Goal: Information Seeking & Learning: Compare options

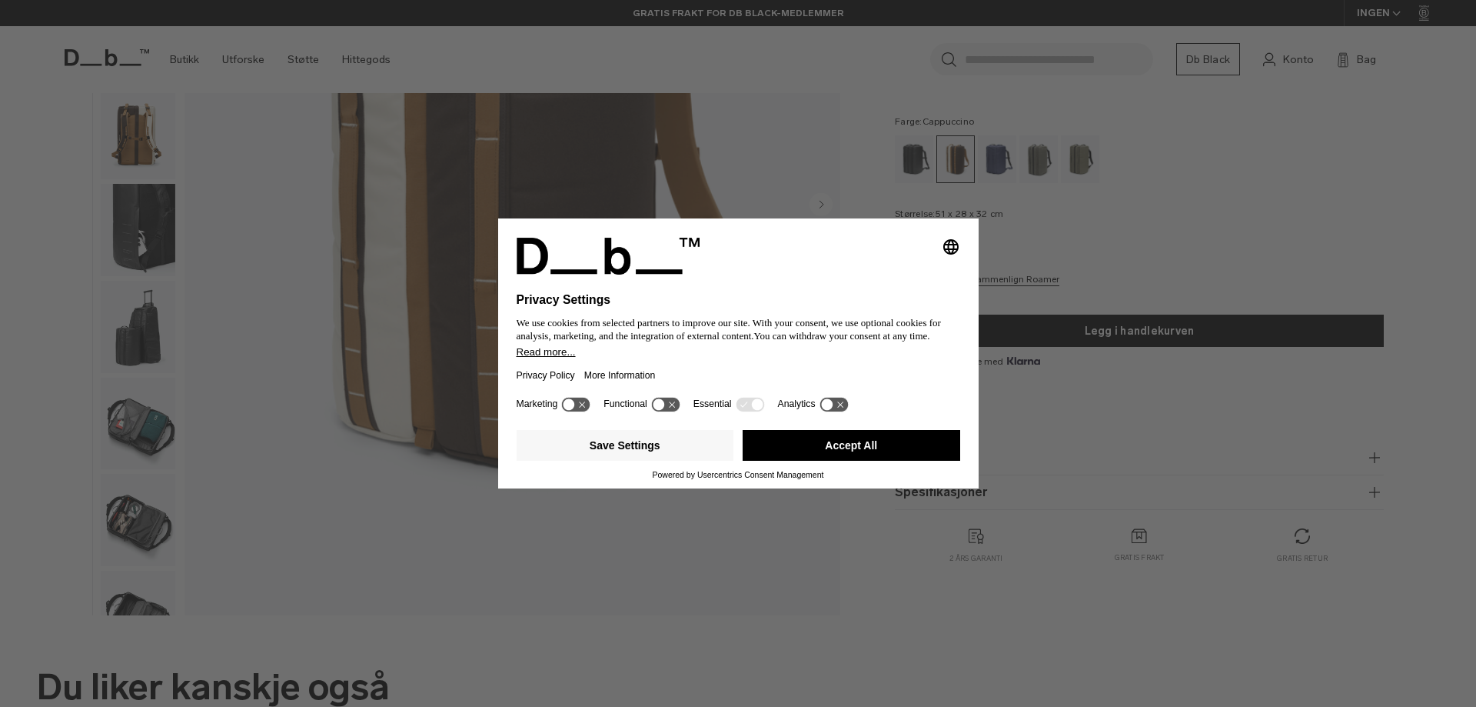
click at [858, 446] on button "Accept All" at bounding box center [852, 445] width 218 height 31
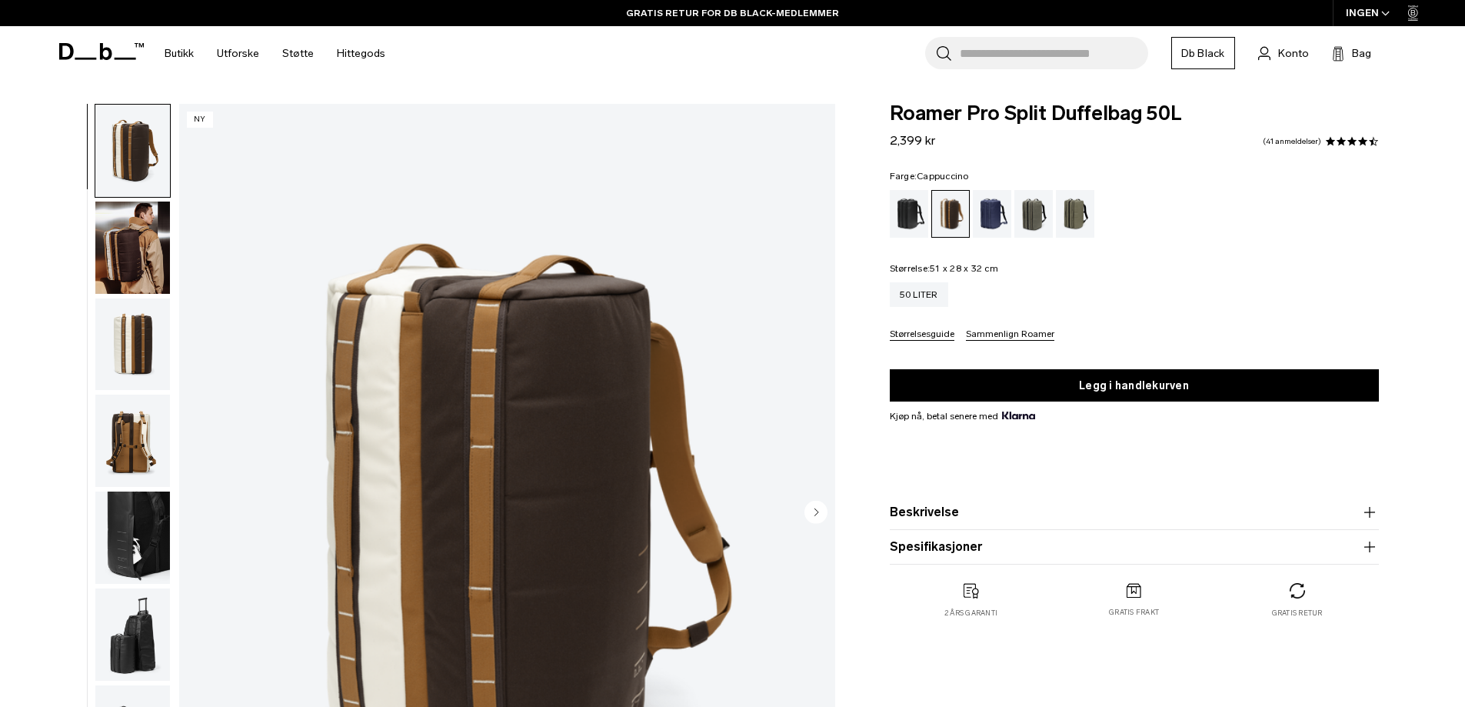
click at [140, 221] on img "button" at bounding box center [132, 247] width 75 height 92
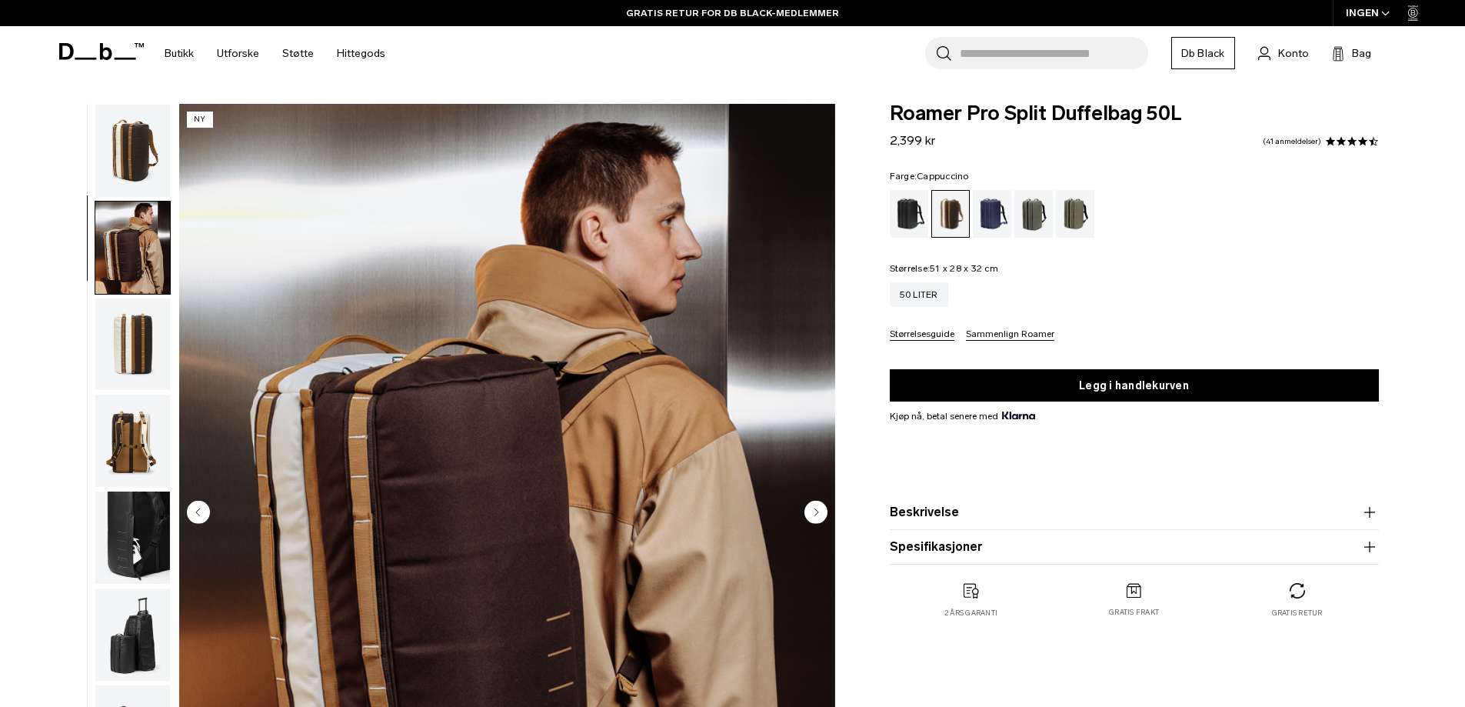
scroll to position [48, 0]
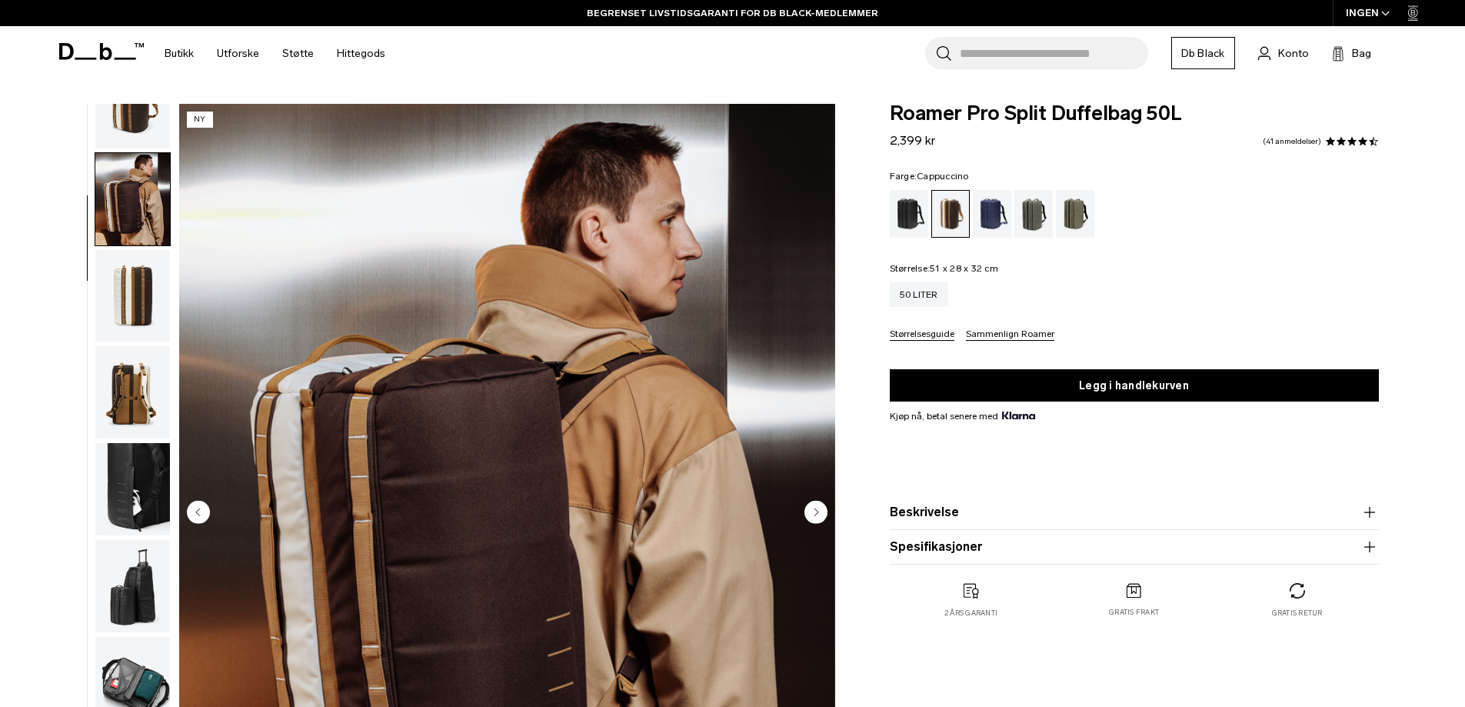
click at [143, 294] on img "button" at bounding box center [132, 296] width 75 height 92
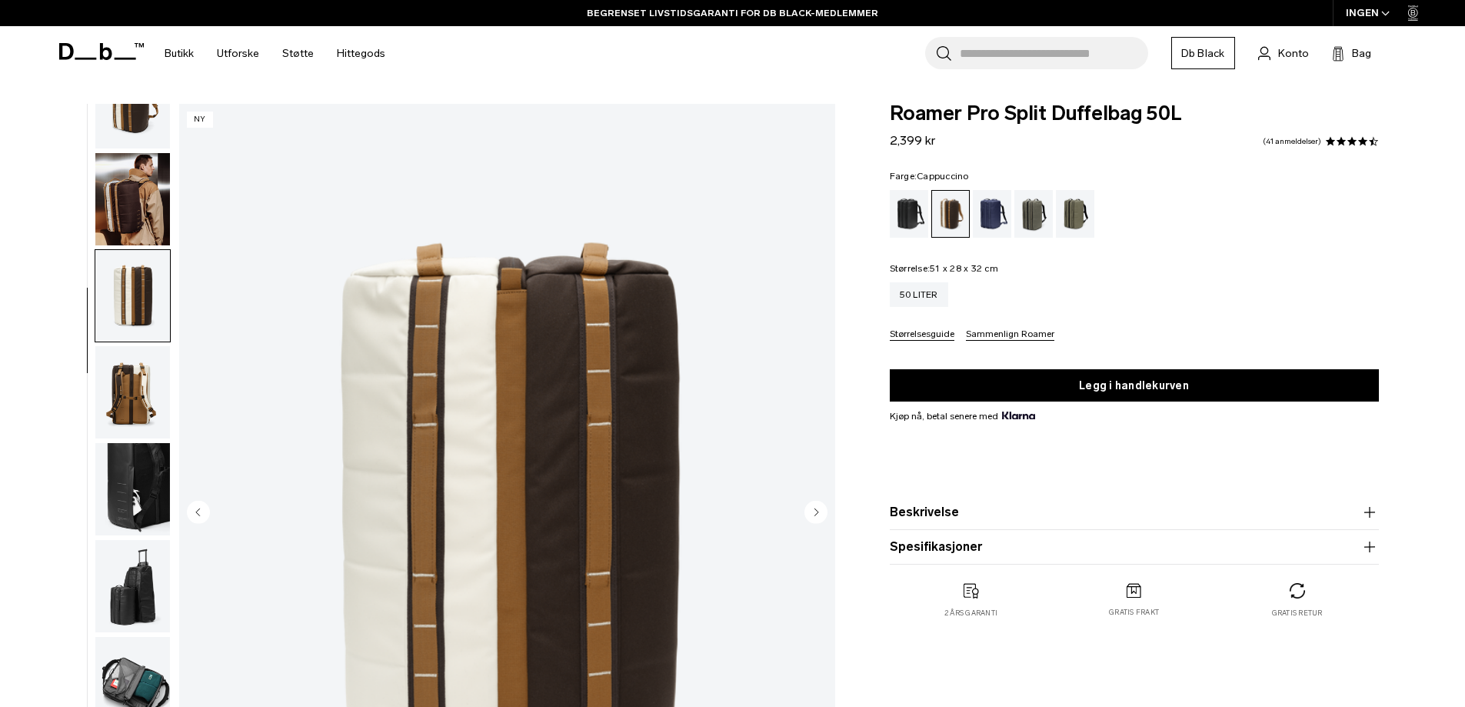
click at [135, 378] on img "button" at bounding box center [132, 392] width 75 height 92
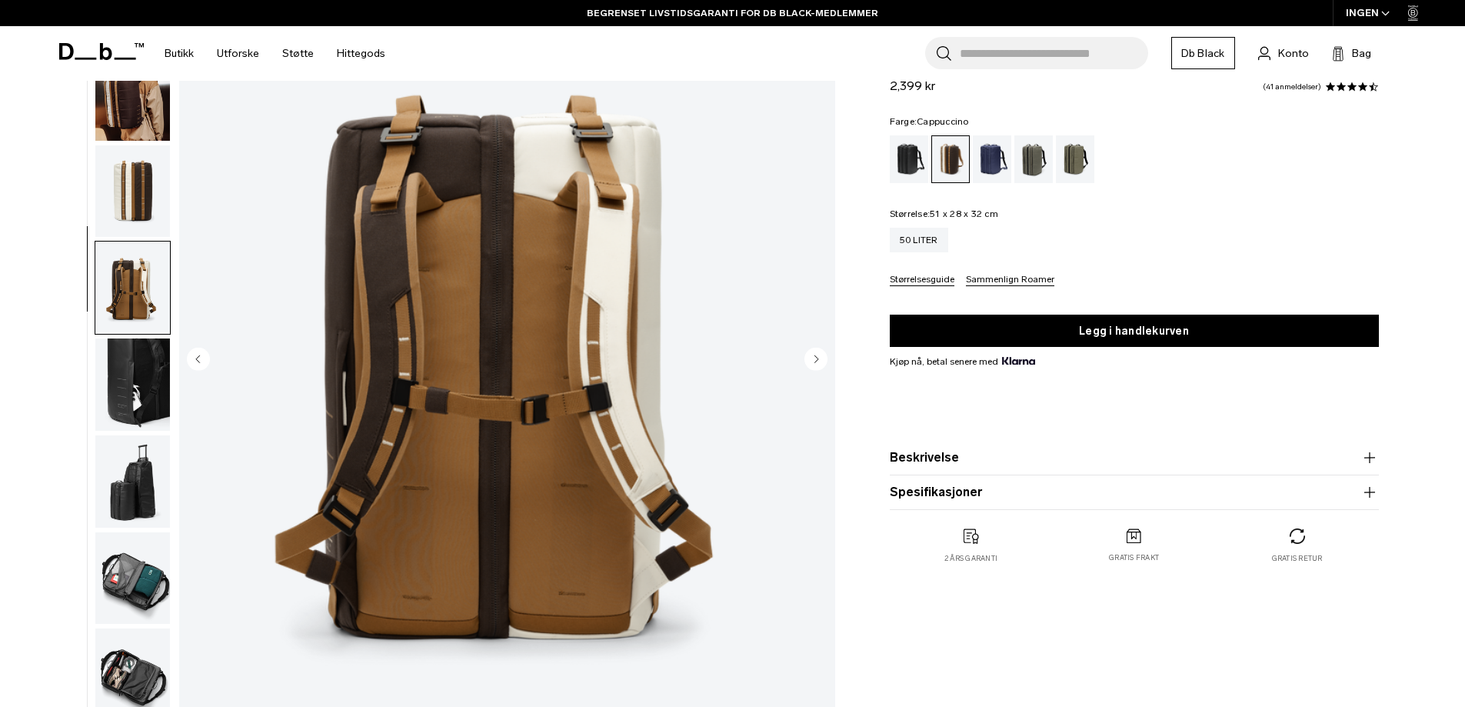
scroll to position [77, 0]
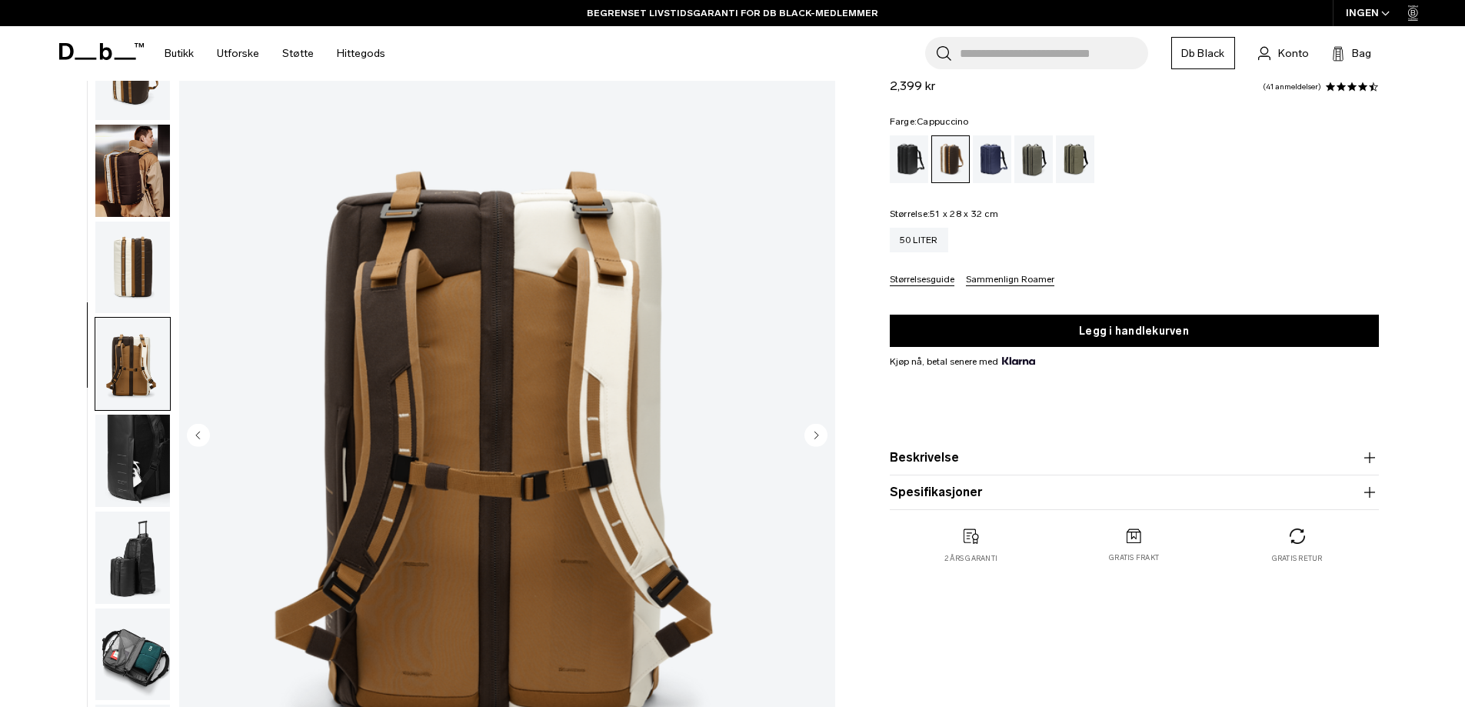
click at [145, 433] on img "button" at bounding box center [132, 460] width 75 height 92
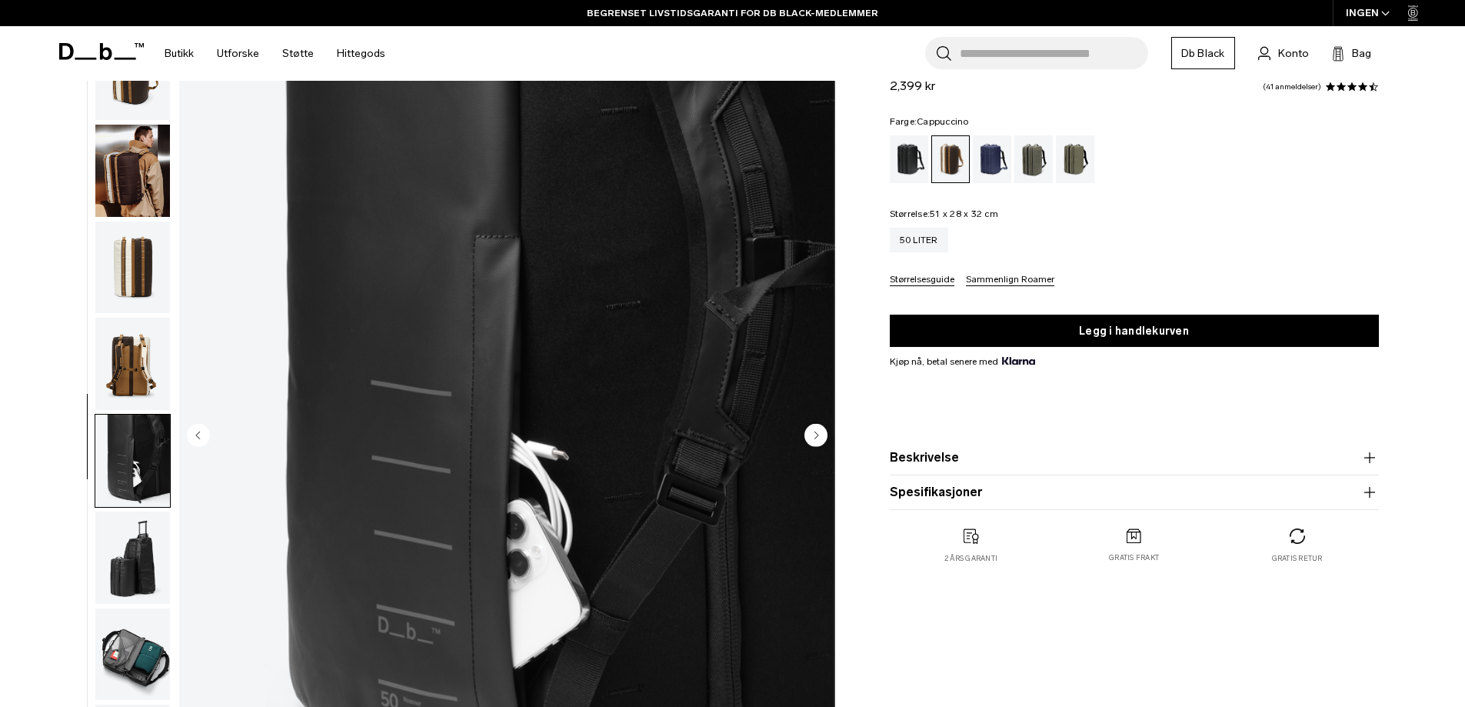
scroll to position [48, 0]
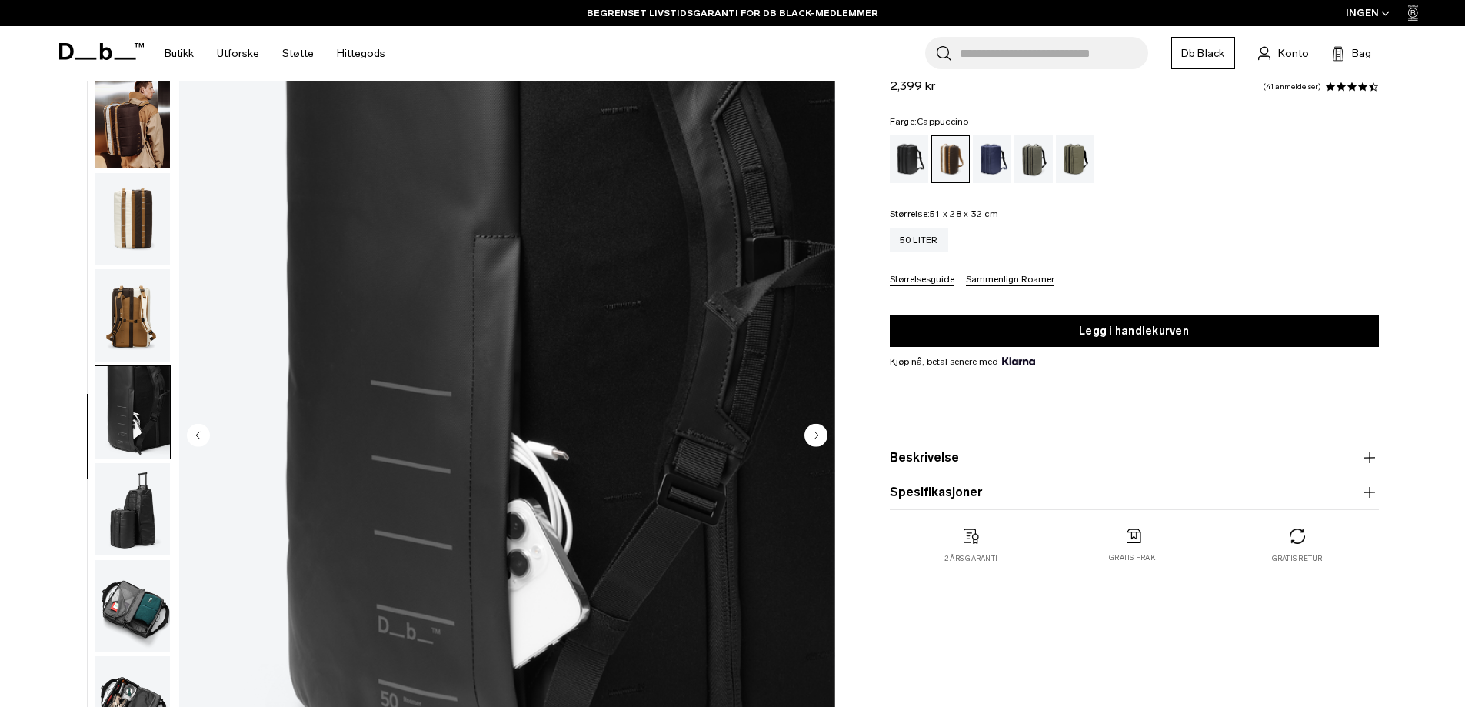
click at [135, 517] on img "button" at bounding box center [132, 509] width 75 height 92
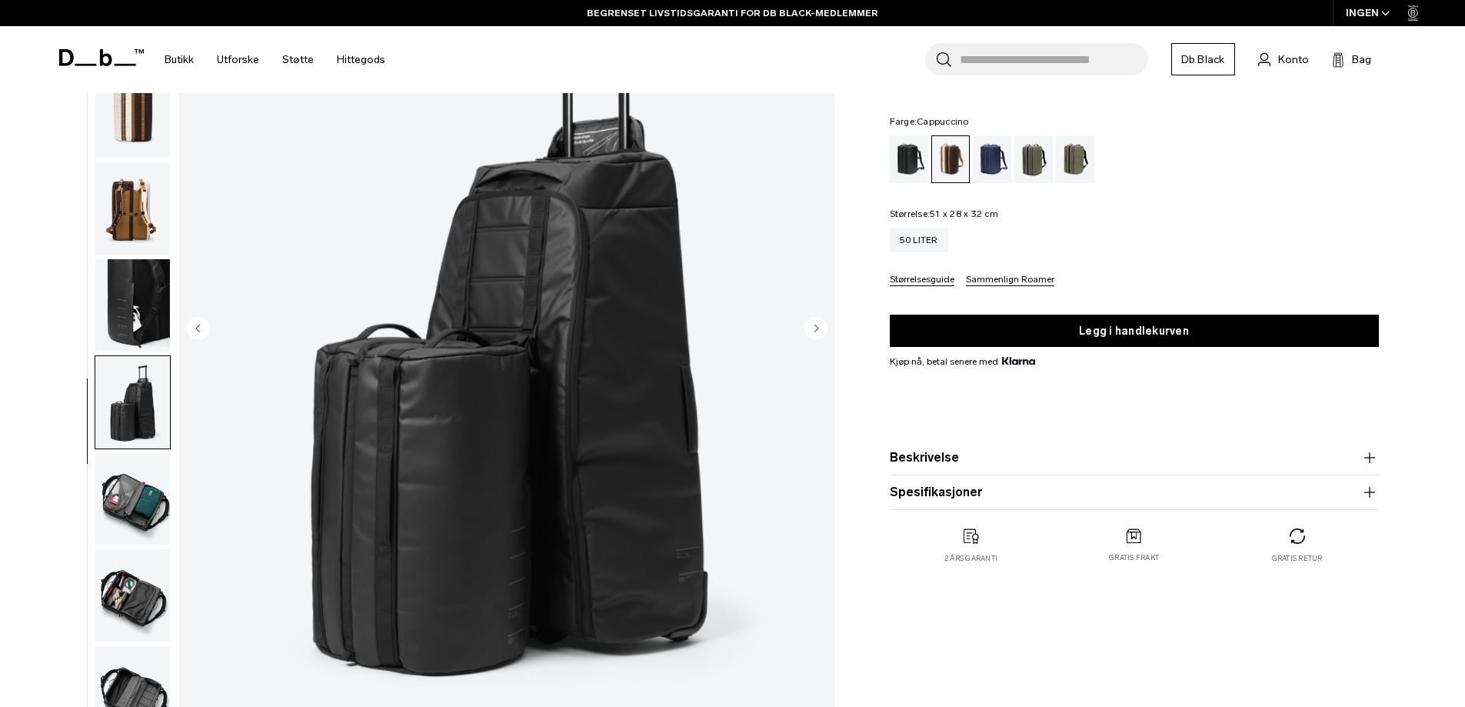
scroll to position [231, 0]
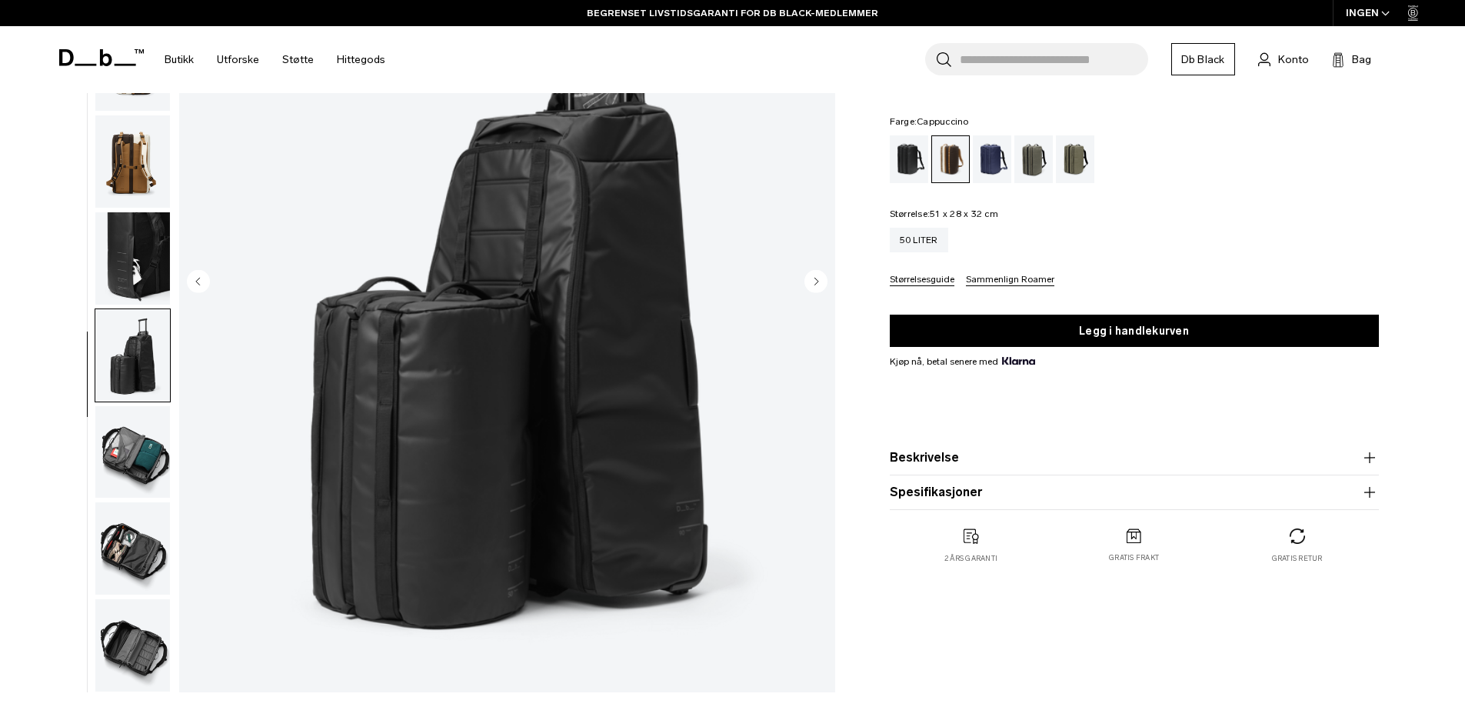
click at [135, 504] on img "button" at bounding box center [132, 548] width 75 height 92
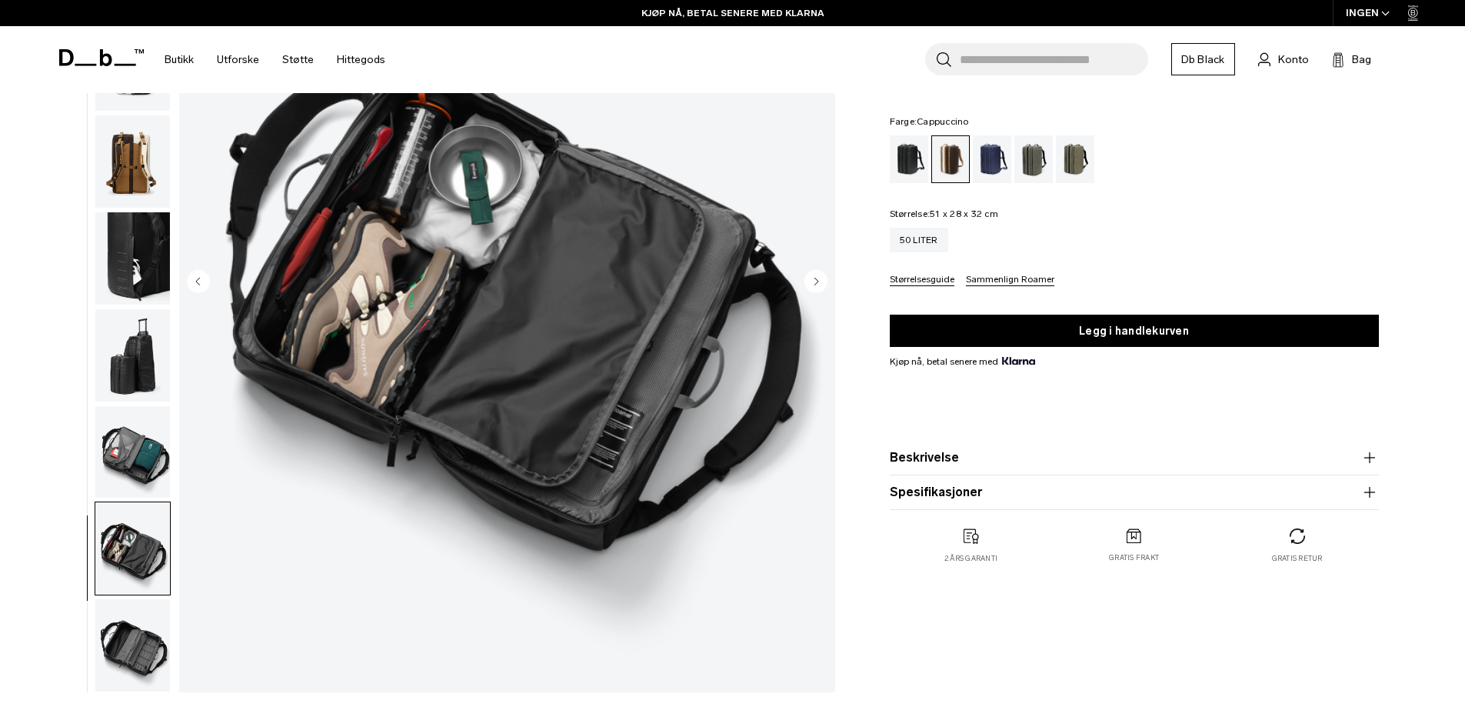
click at [142, 459] on img "button" at bounding box center [132, 452] width 75 height 92
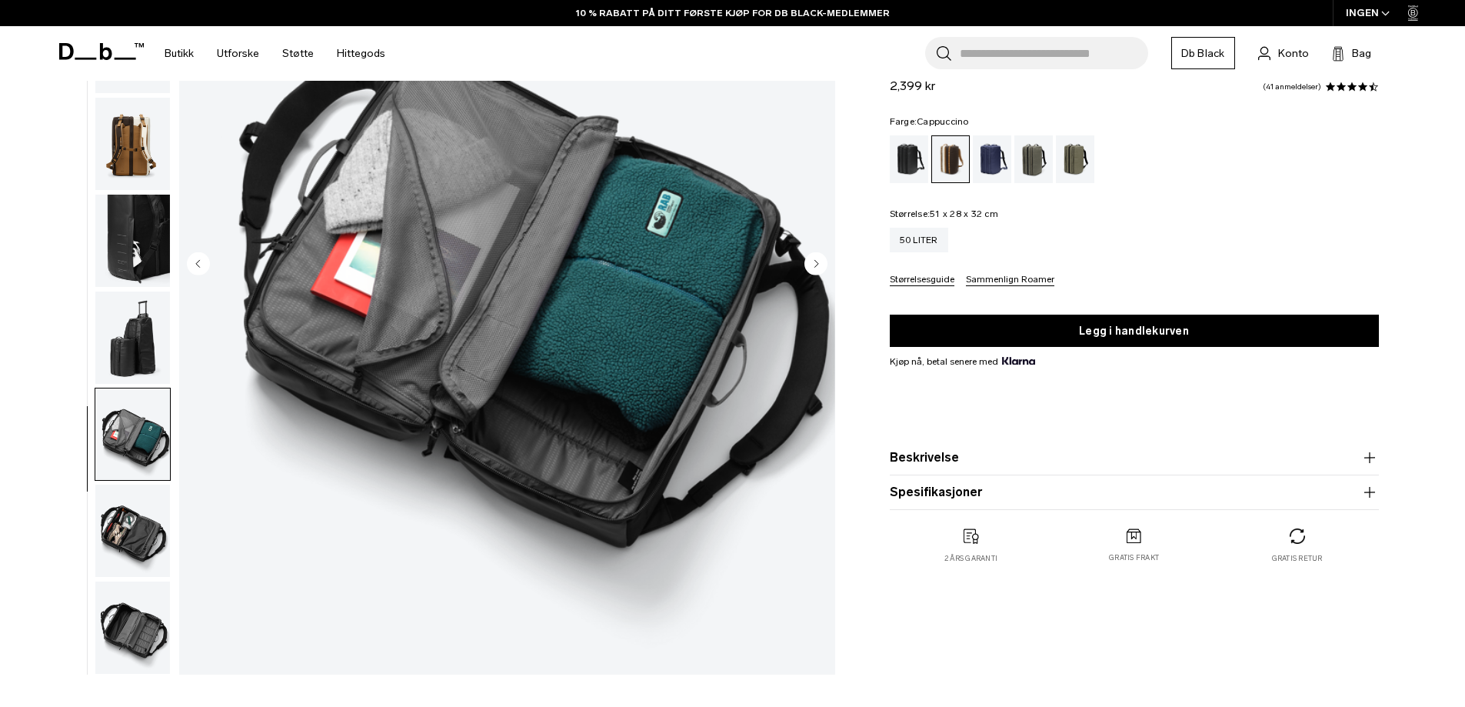
scroll to position [0, 0]
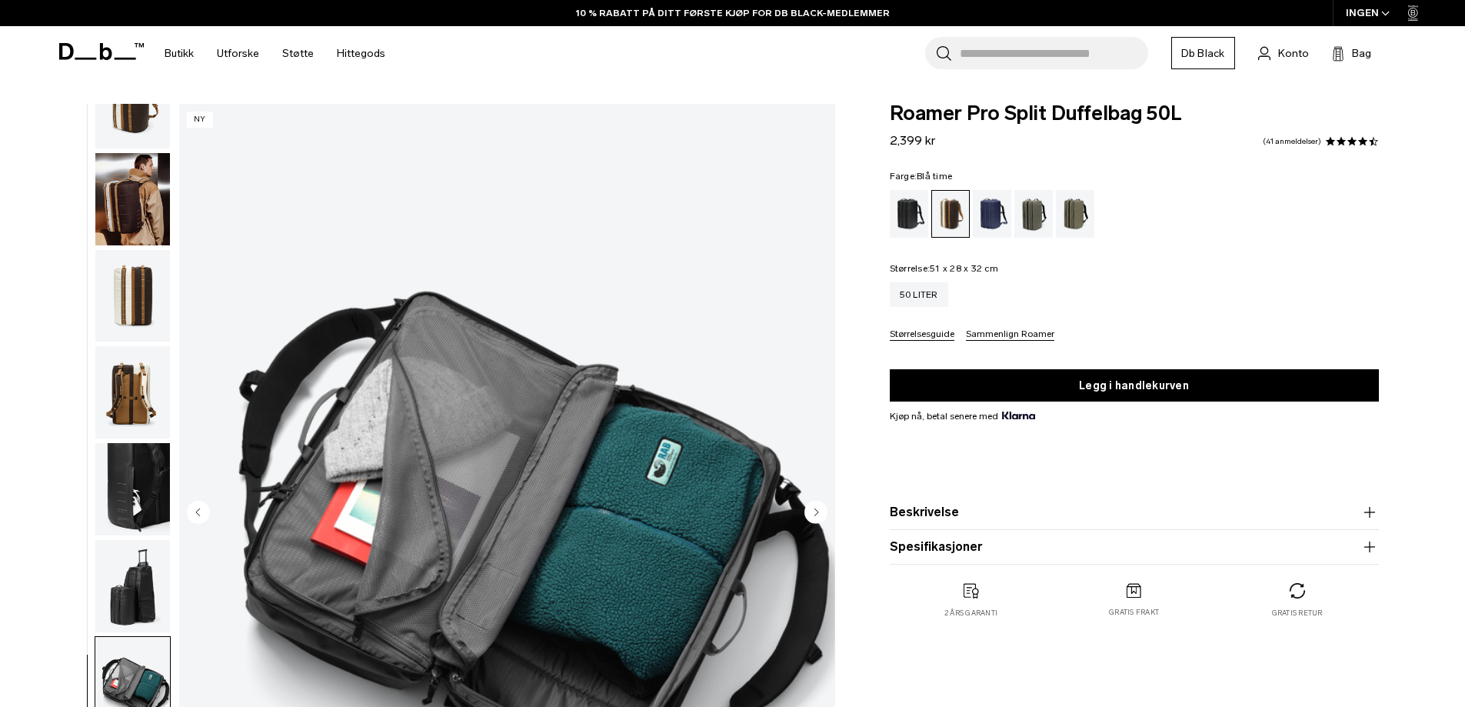
click at [997, 211] on div "Blå time" at bounding box center [992, 214] width 39 height 48
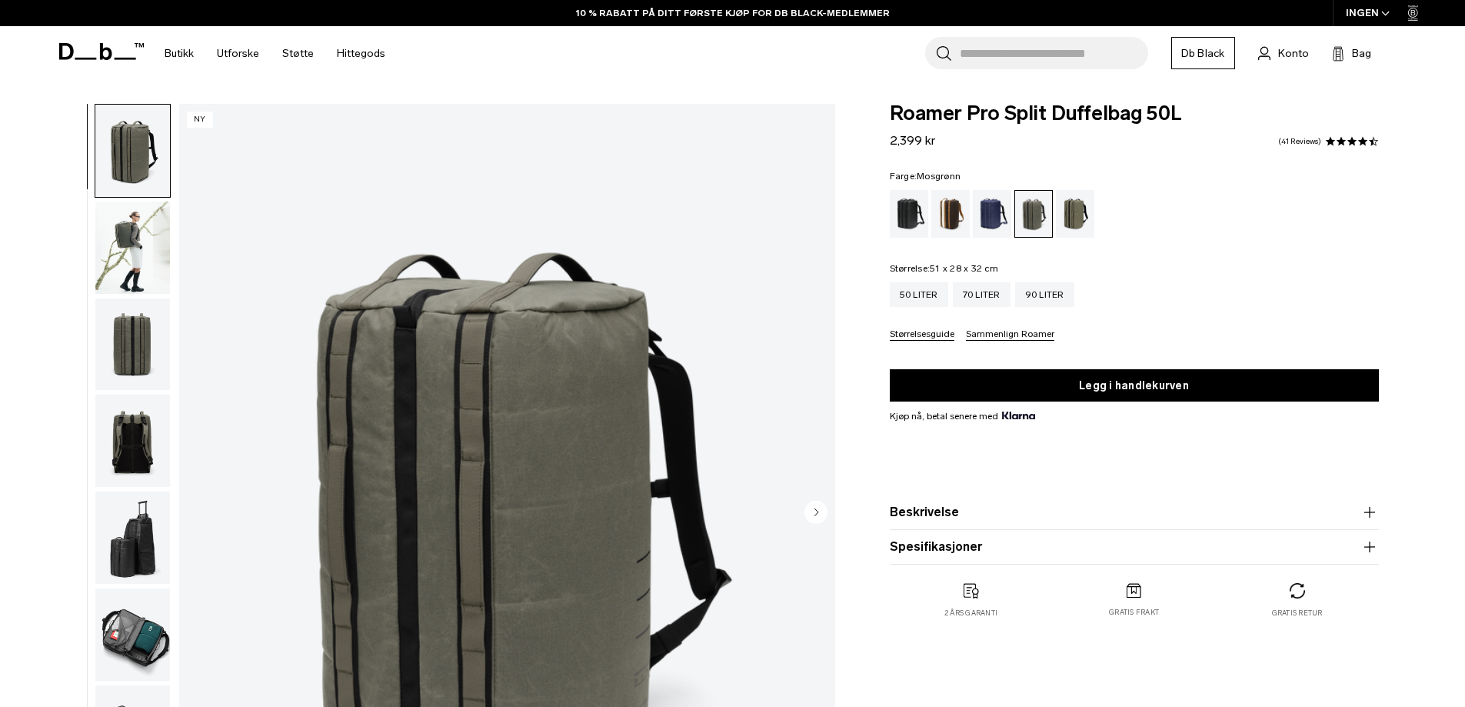
click at [1071, 212] on div "Mash Green" at bounding box center [1075, 214] width 39 height 48
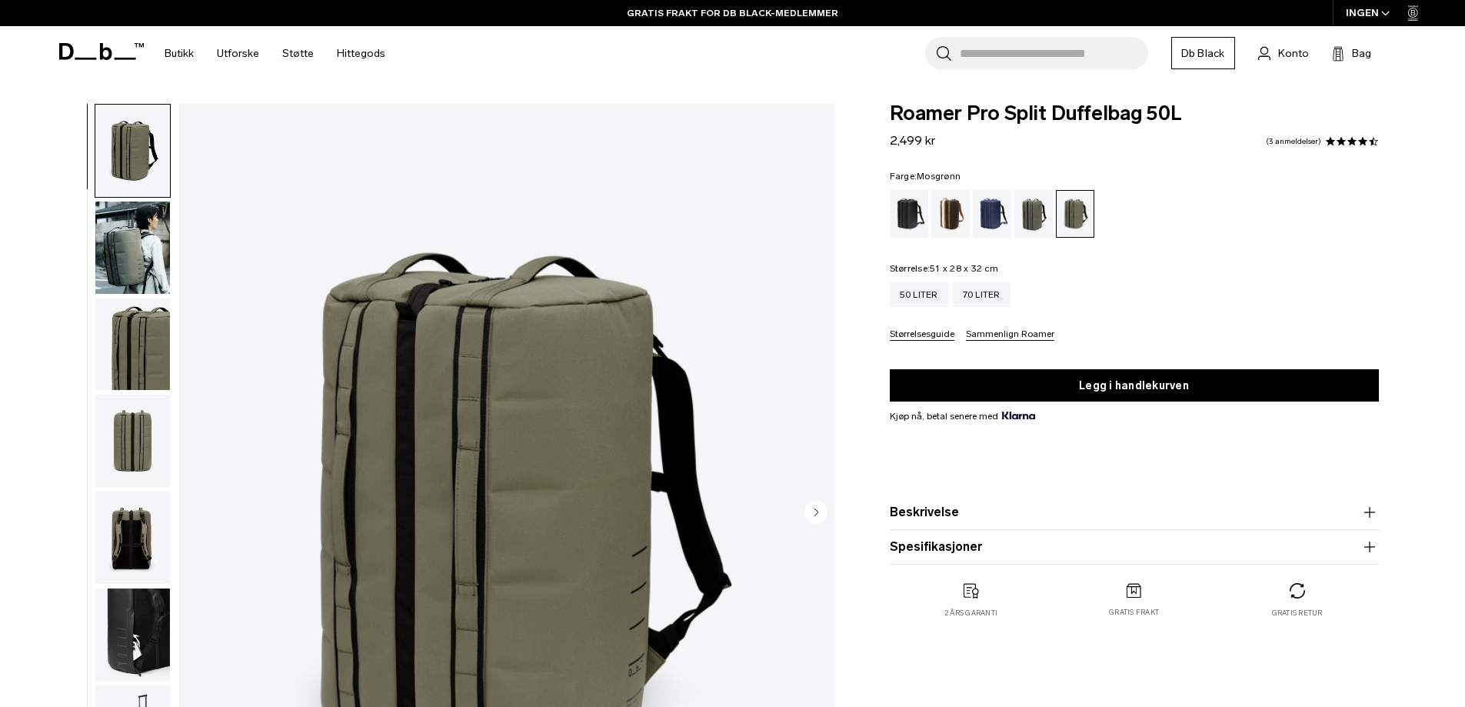
click at [1035, 210] on div "Forest Green" at bounding box center [1033, 214] width 39 height 48
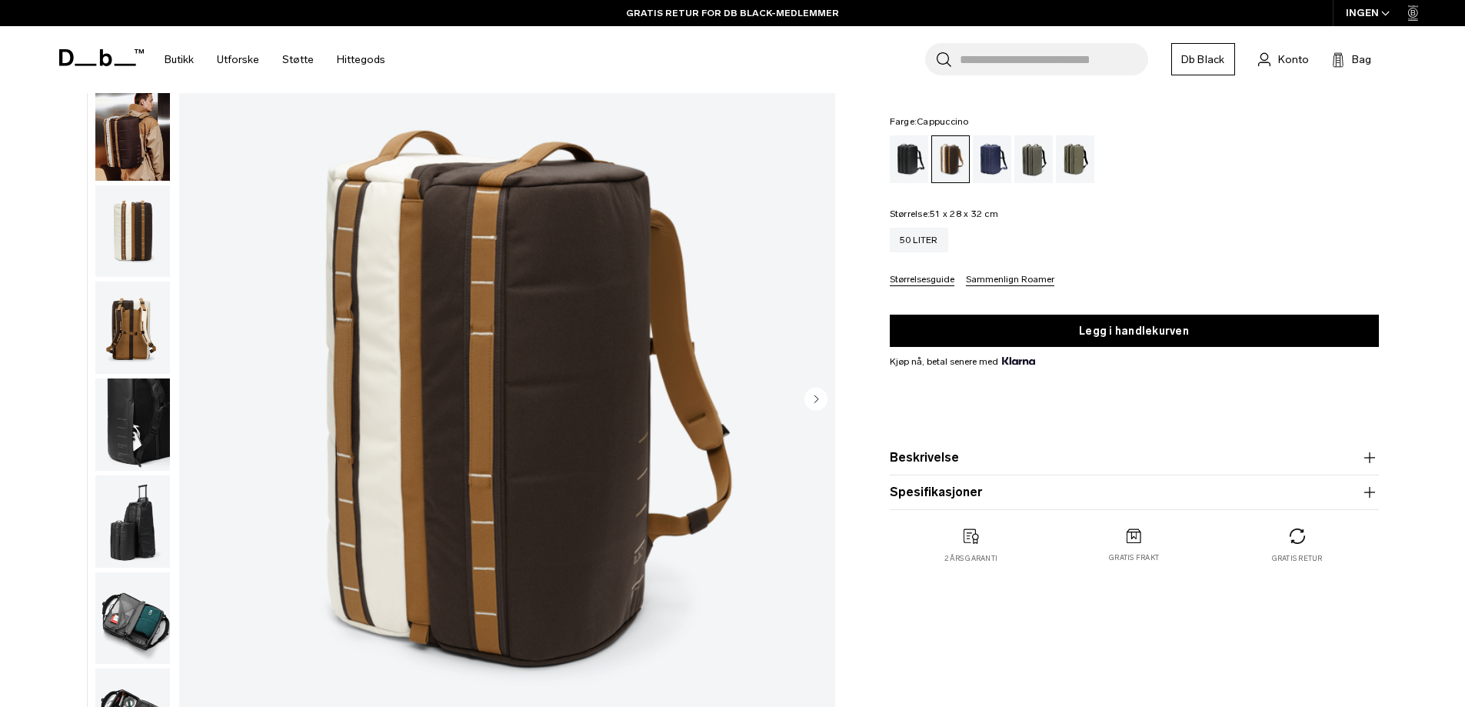
scroll to position [154, 0]
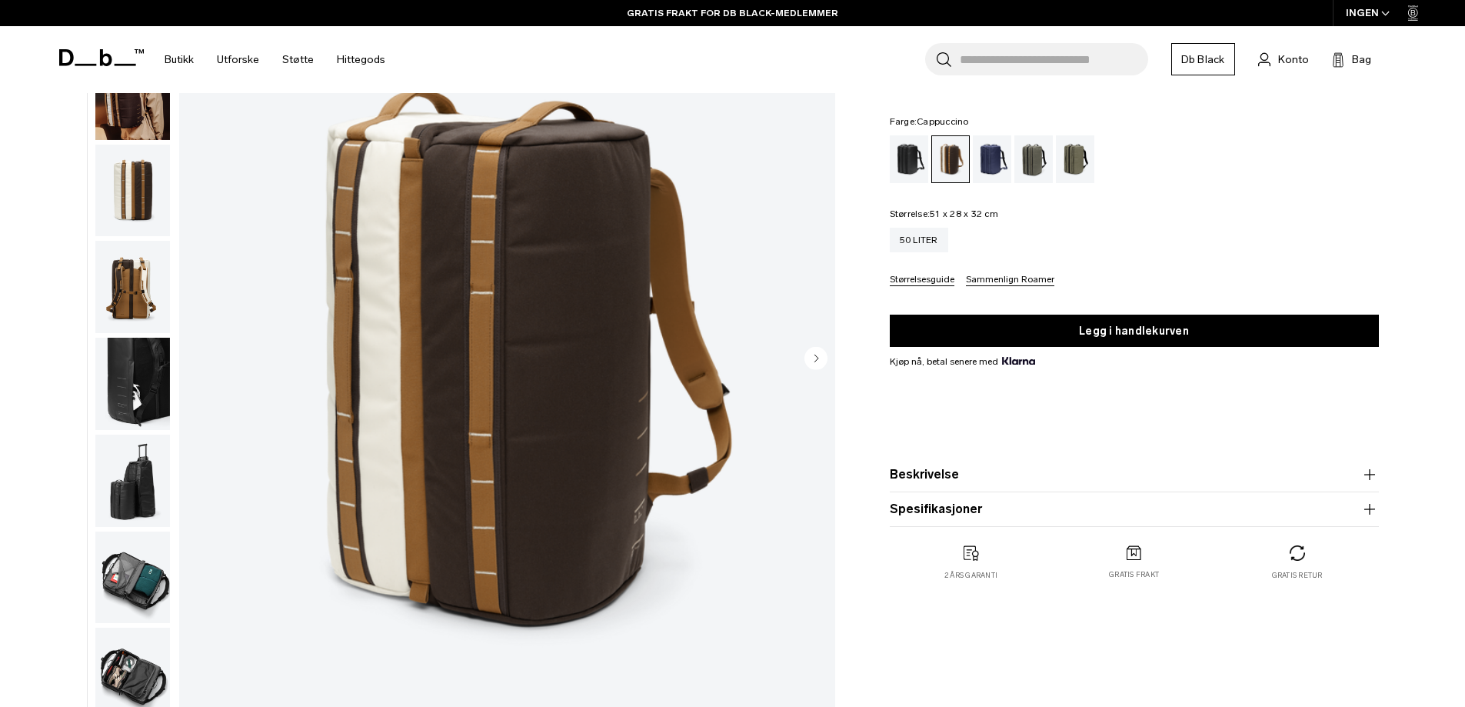
click at [814, 353] on circle "Neste lysbilde" at bounding box center [815, 357] width 23 height 23
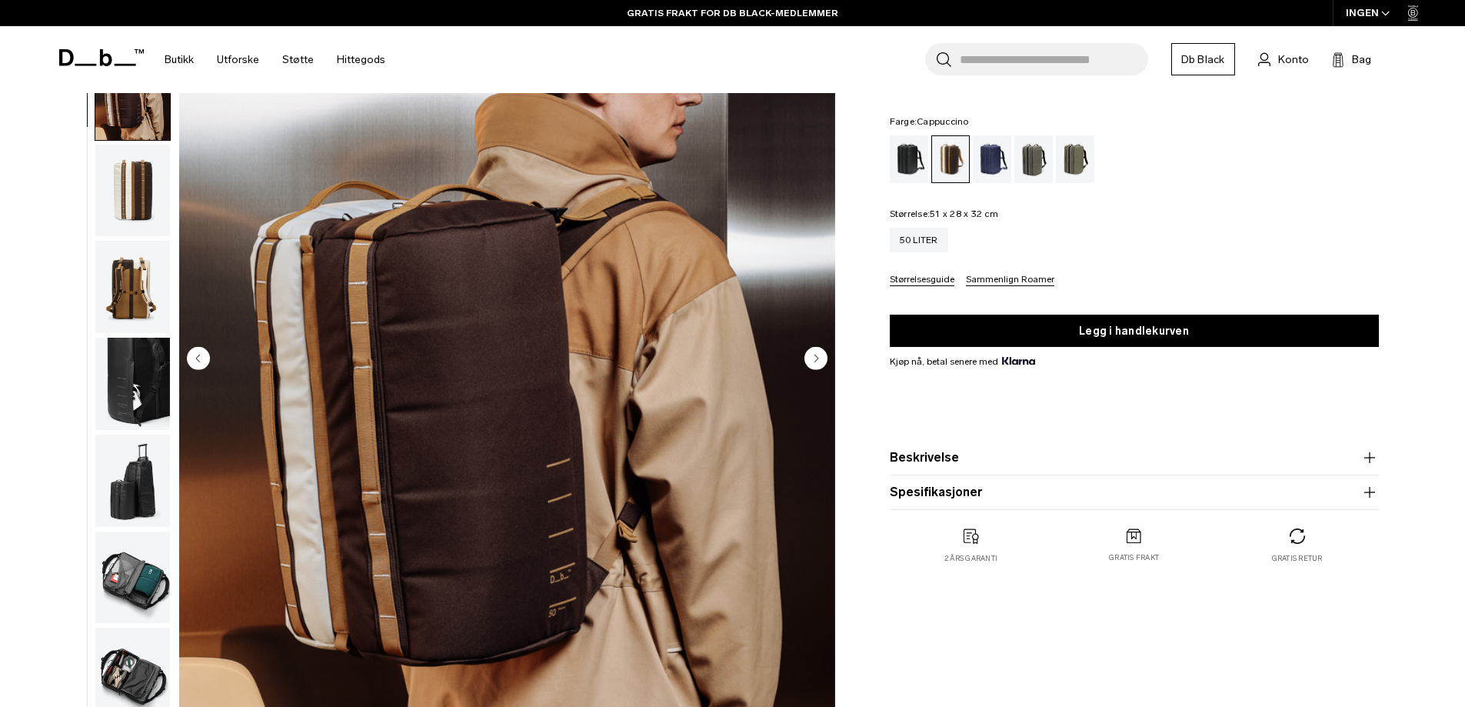
scroll to position [48, 0]
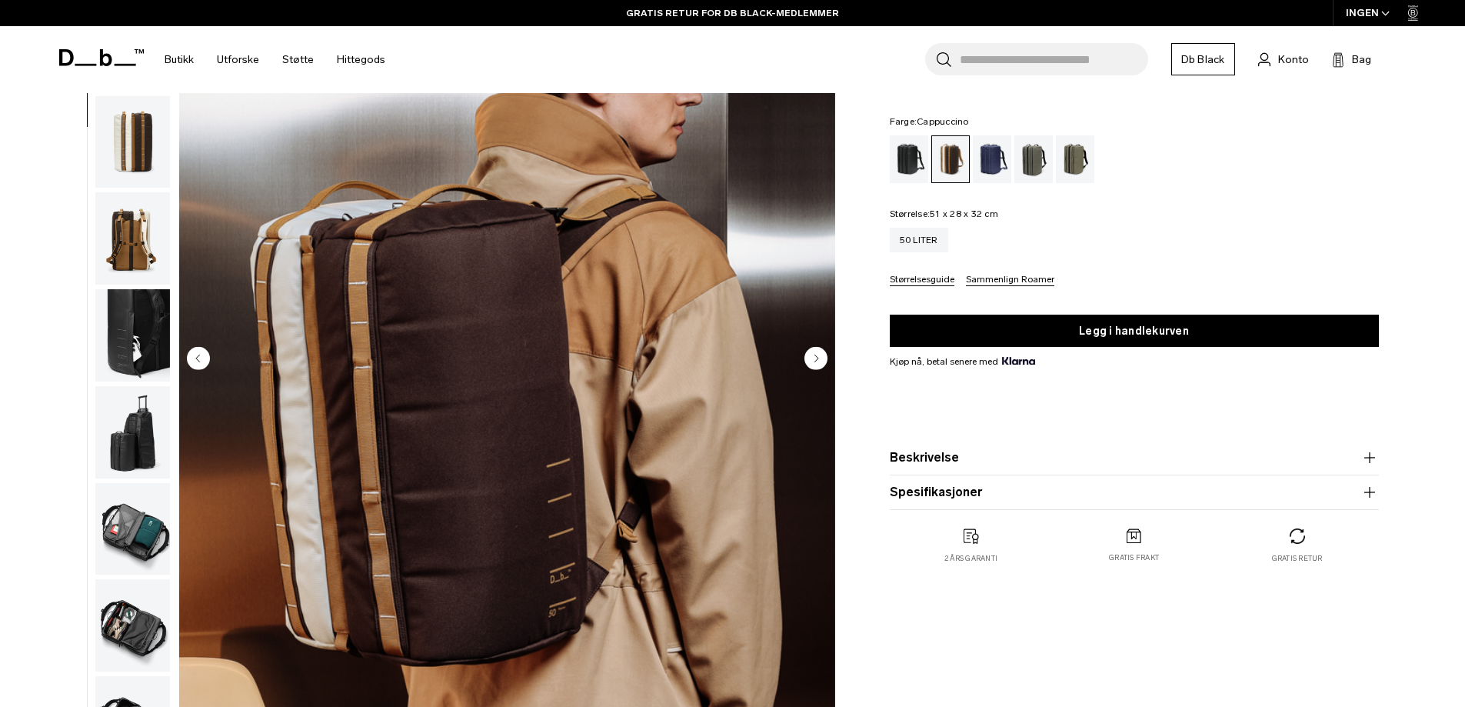
click at [820, 361] on circle "Neste lysbilde" at bounding box center [815, 357] width 23 height 23
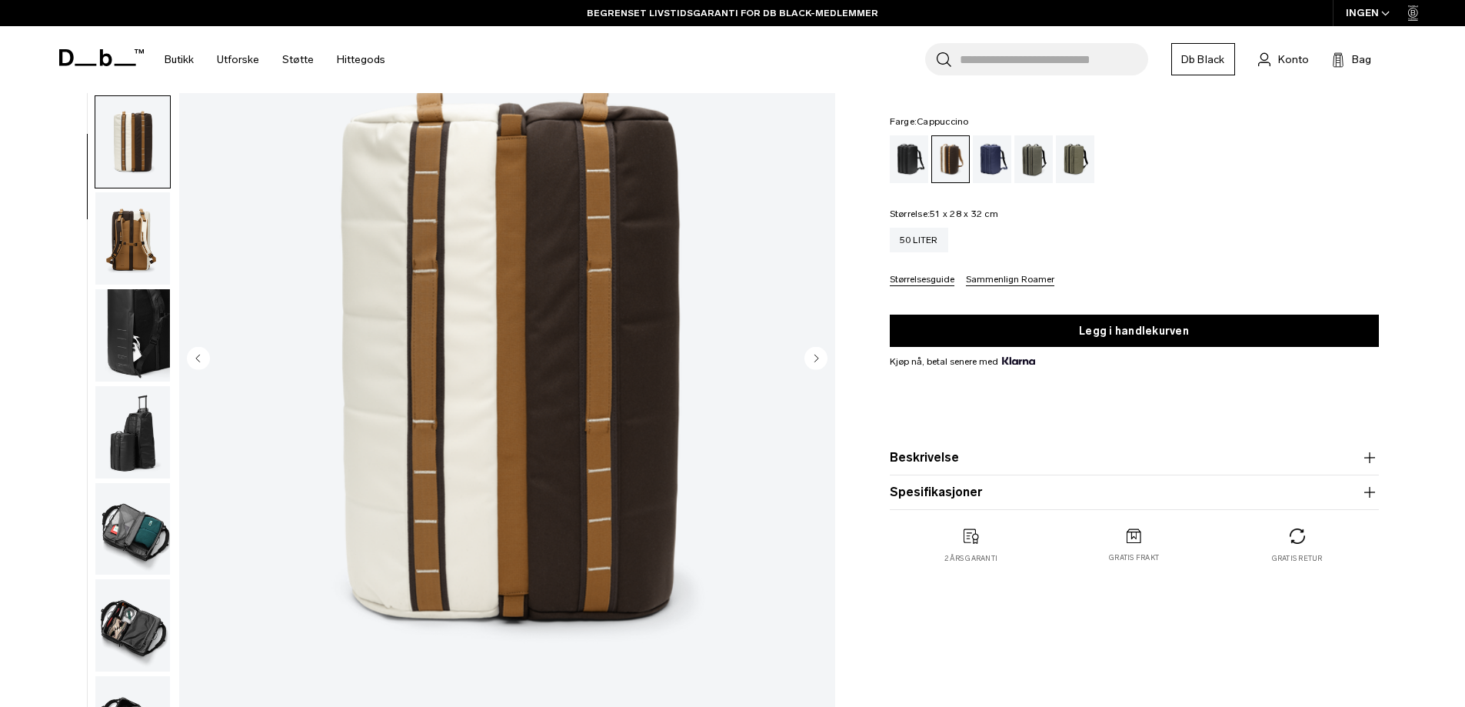
click at [200, 357] on circle "Forrige lysbilde" at bounding box center [198, 357] width 23 height 23
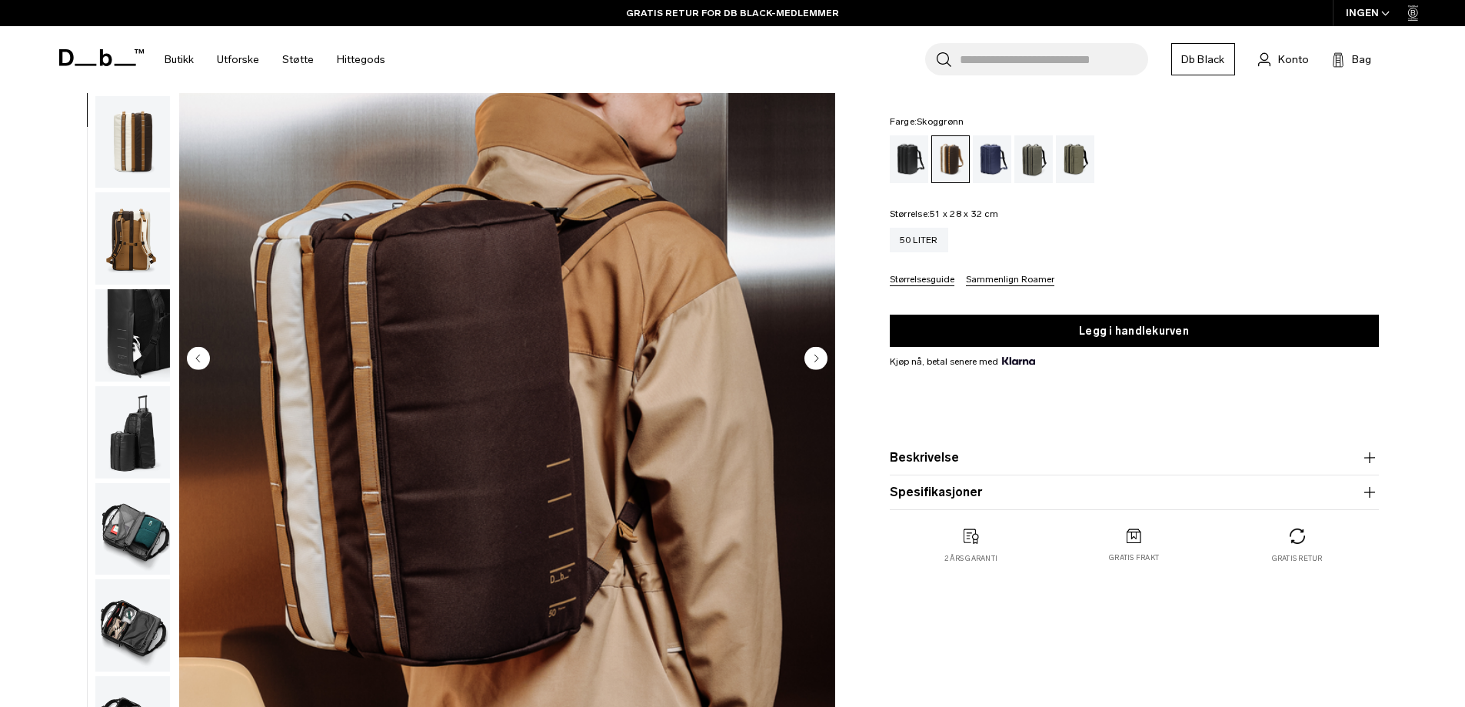
click at [1029, 169] on div "Skoggrønn" at bounding box center [1033, 159] width 39 height 48
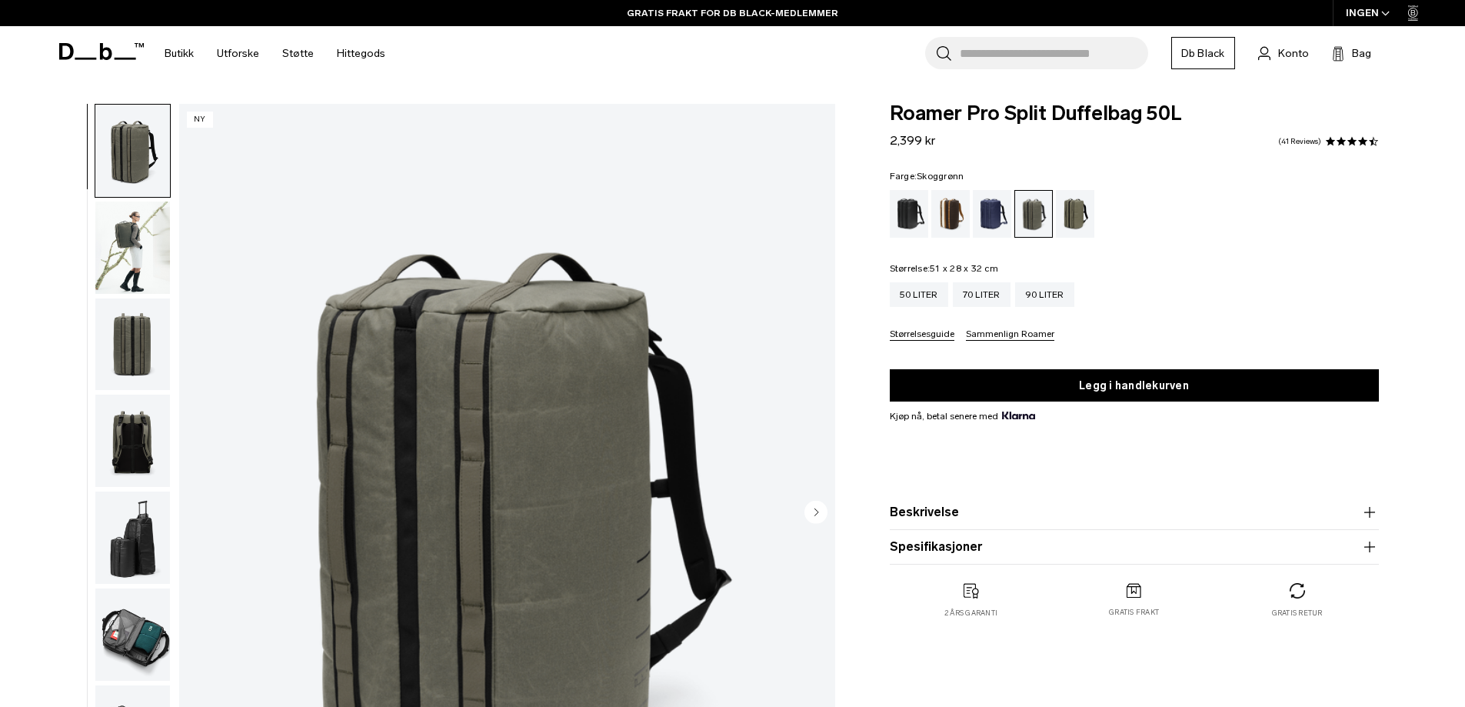
click at [568, 407] on img "1 / 9" at bounding box center [507, 513] width 656 height 819
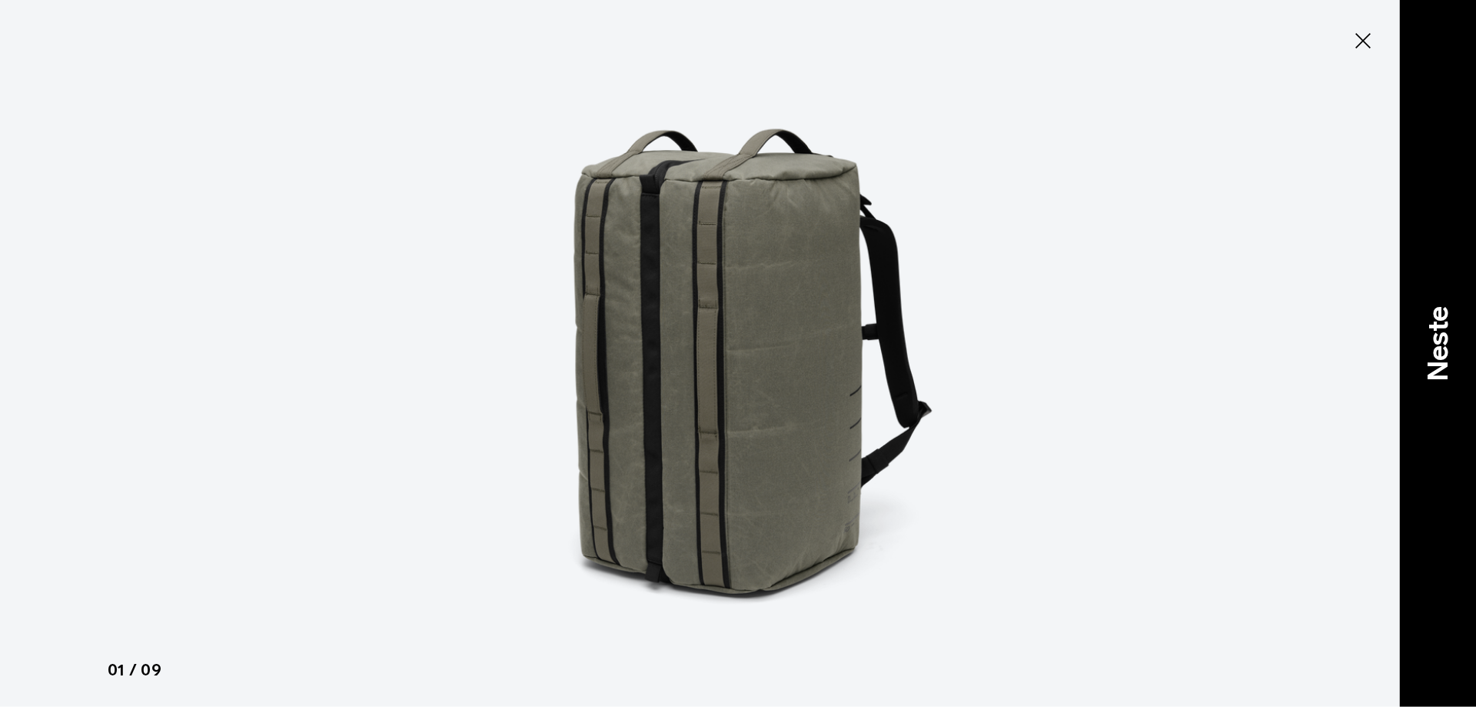
click at [1451, 355] on font "Neste" at bounding box center [1437, 343] width 33 height 75
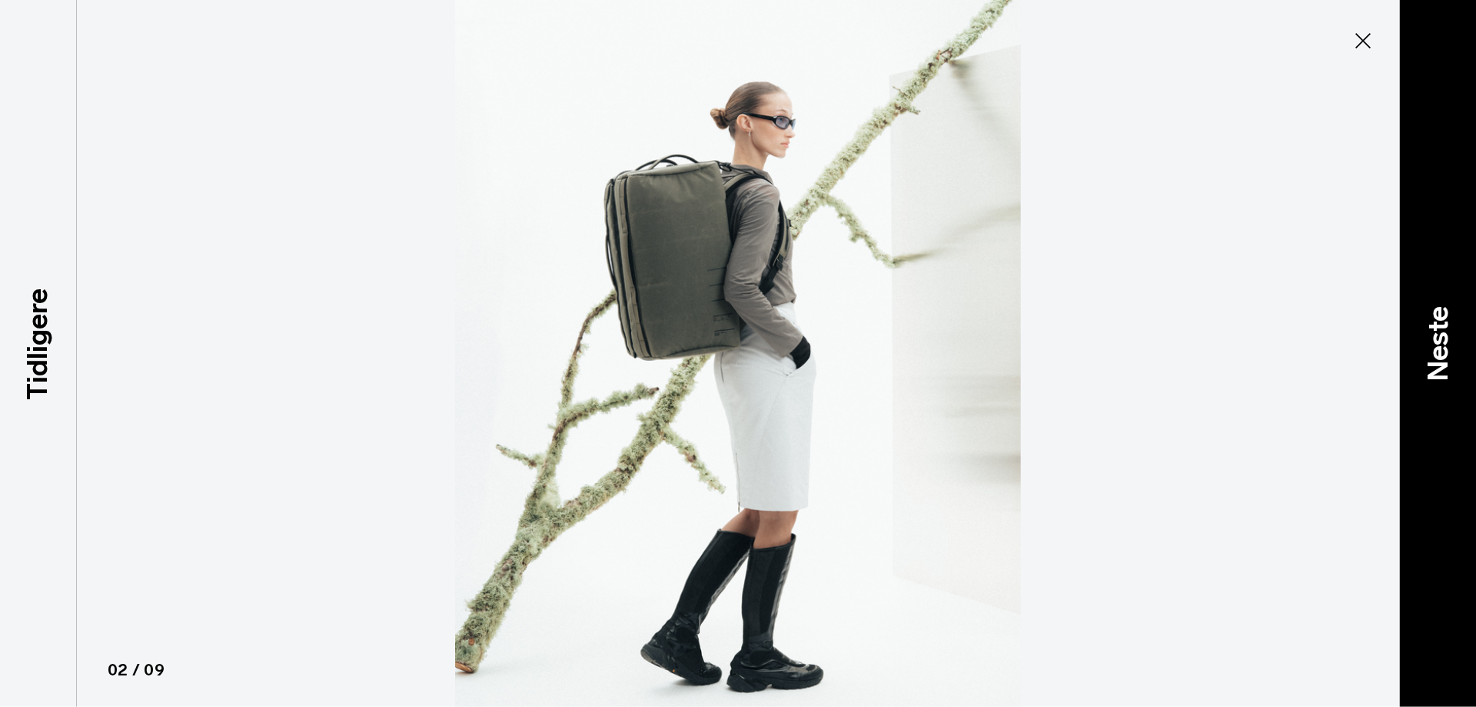
click at [1451, 355] on font "Neste" at bounding box center [1437, 343] width 33 height 75
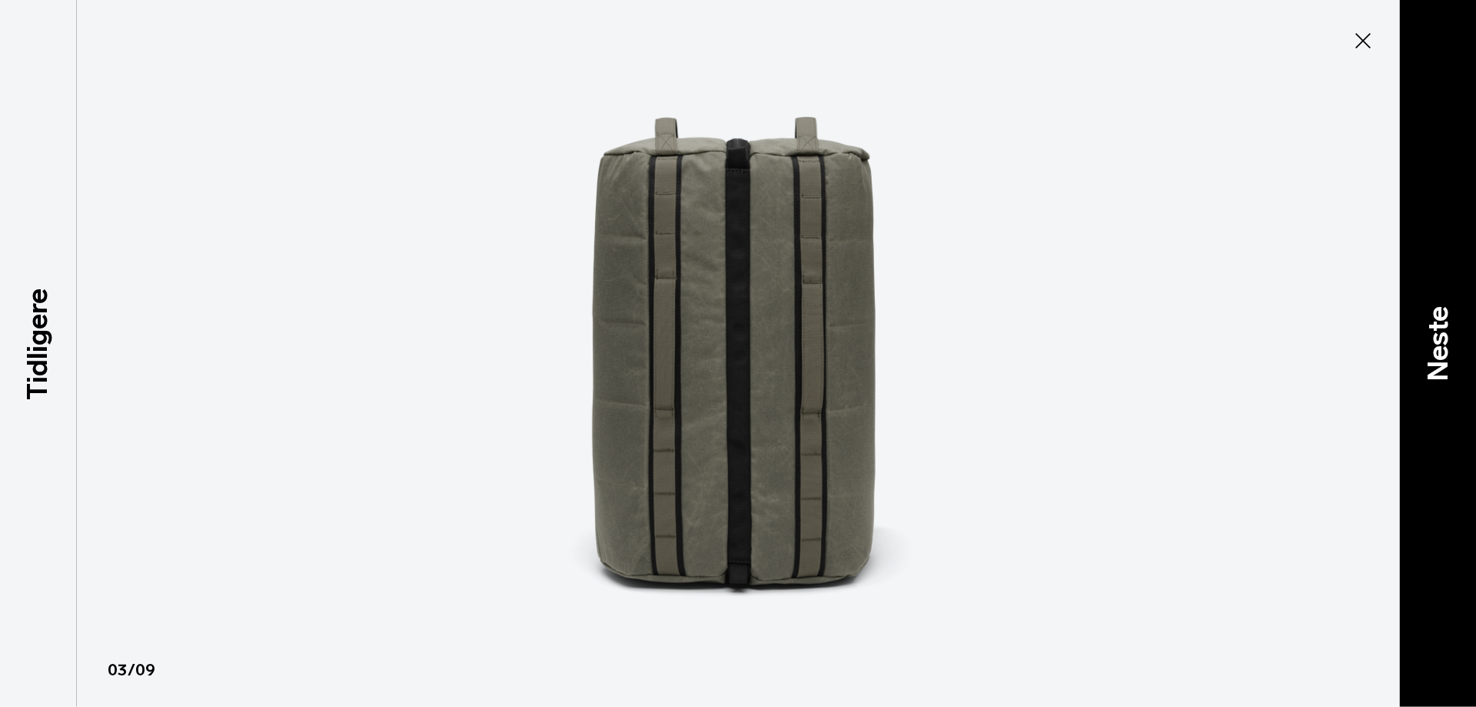
click at [1451, 355] on font "Neste" at bounding box center [1437, 343] width 33 height 75
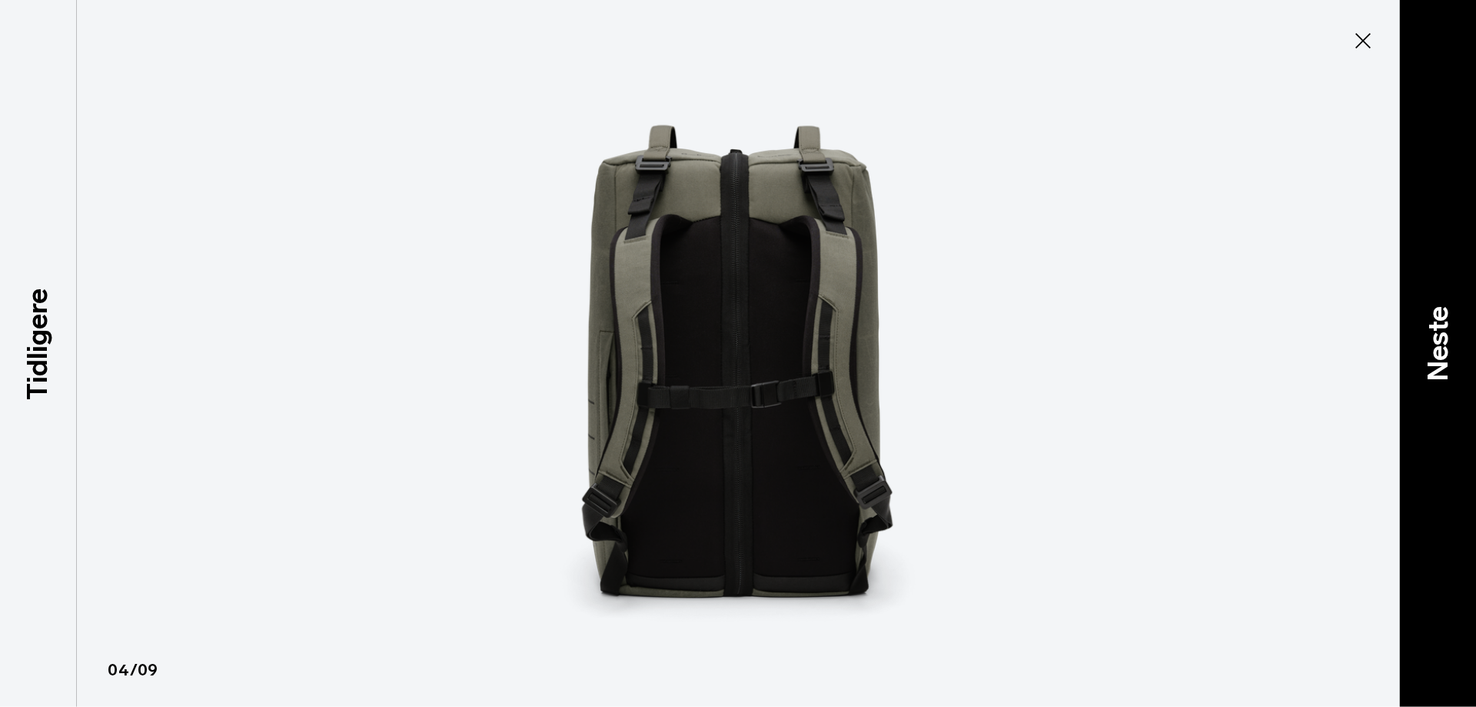
click at [1451, 355] on font "Neste" at bounding box center [1437, 343] width 33 height 75
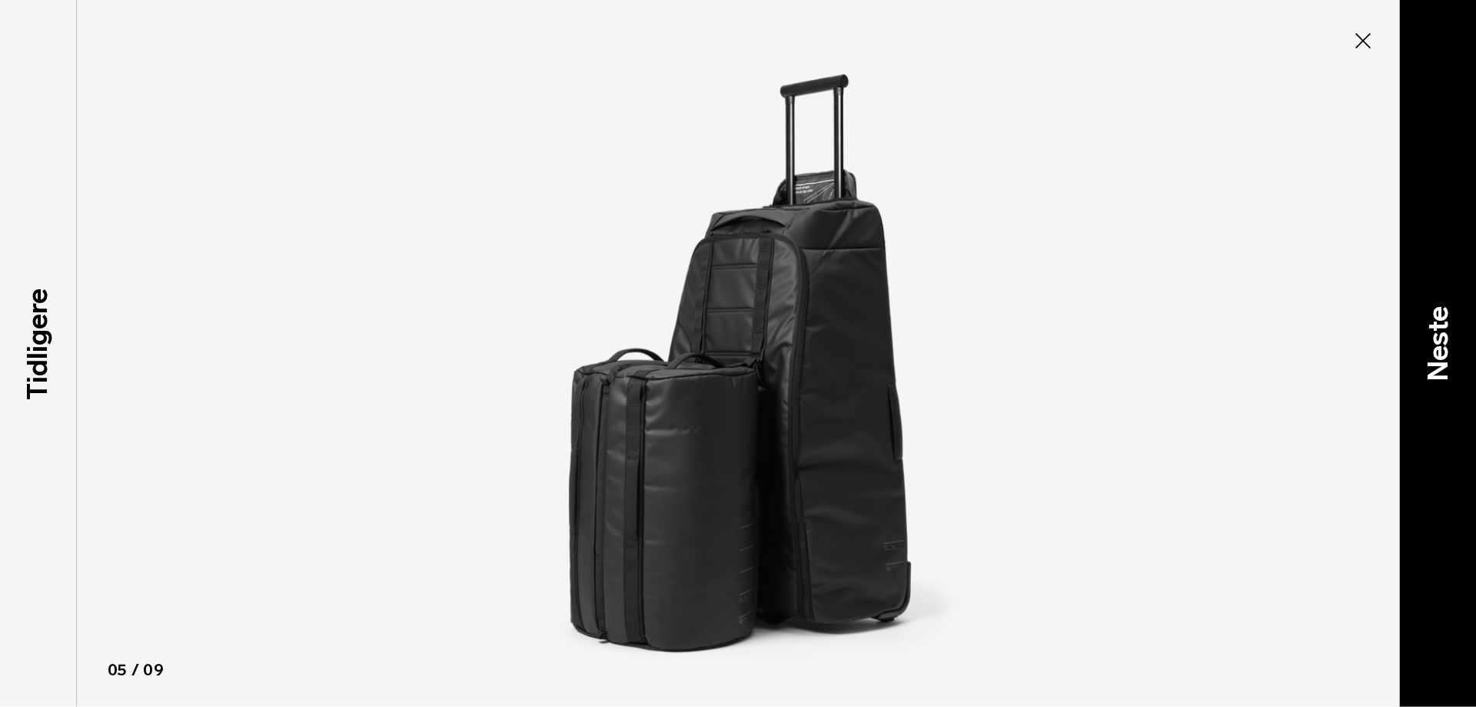
click at [1451, 355] on font "Neste" at bounding box center [1437, 343] width 33 height 75
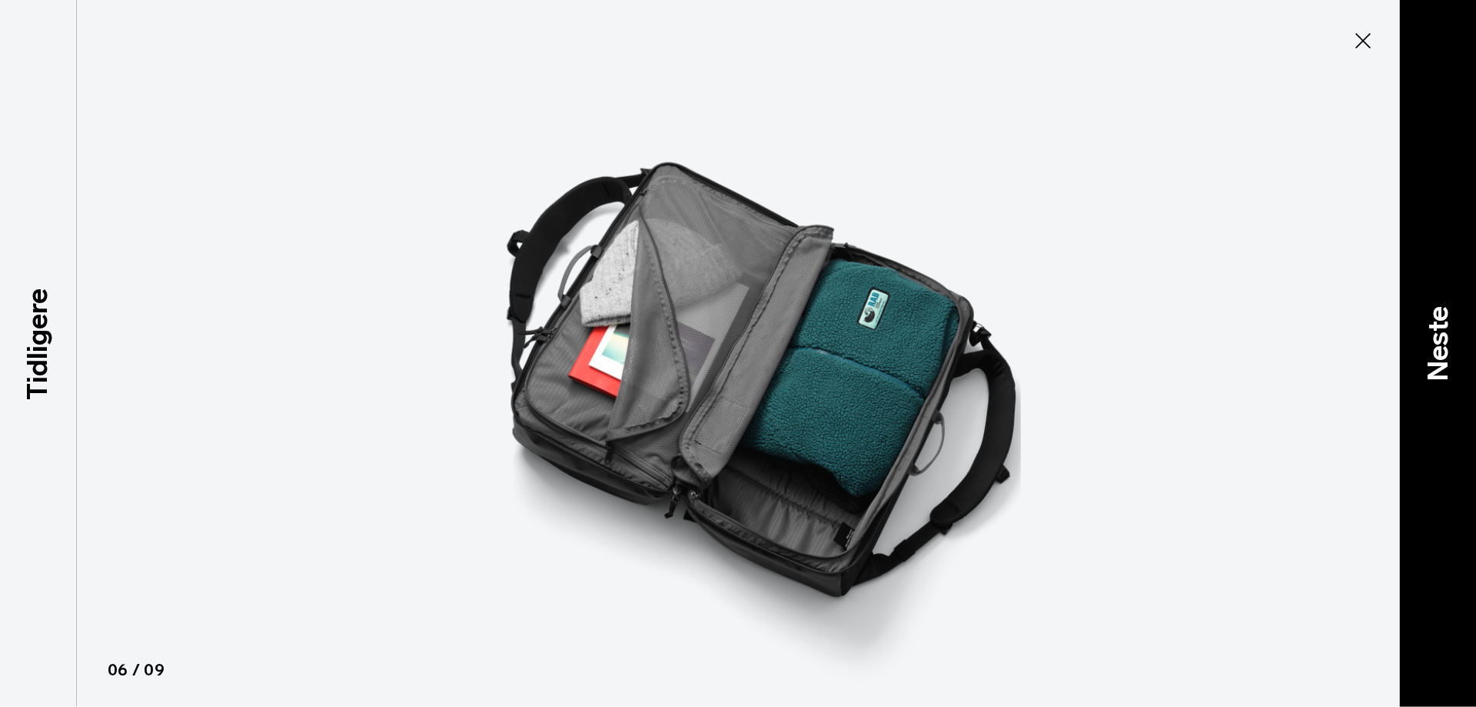
click at [1451, 355] on font "Neste" at bounding box center [1437, 343] width 33 height 75
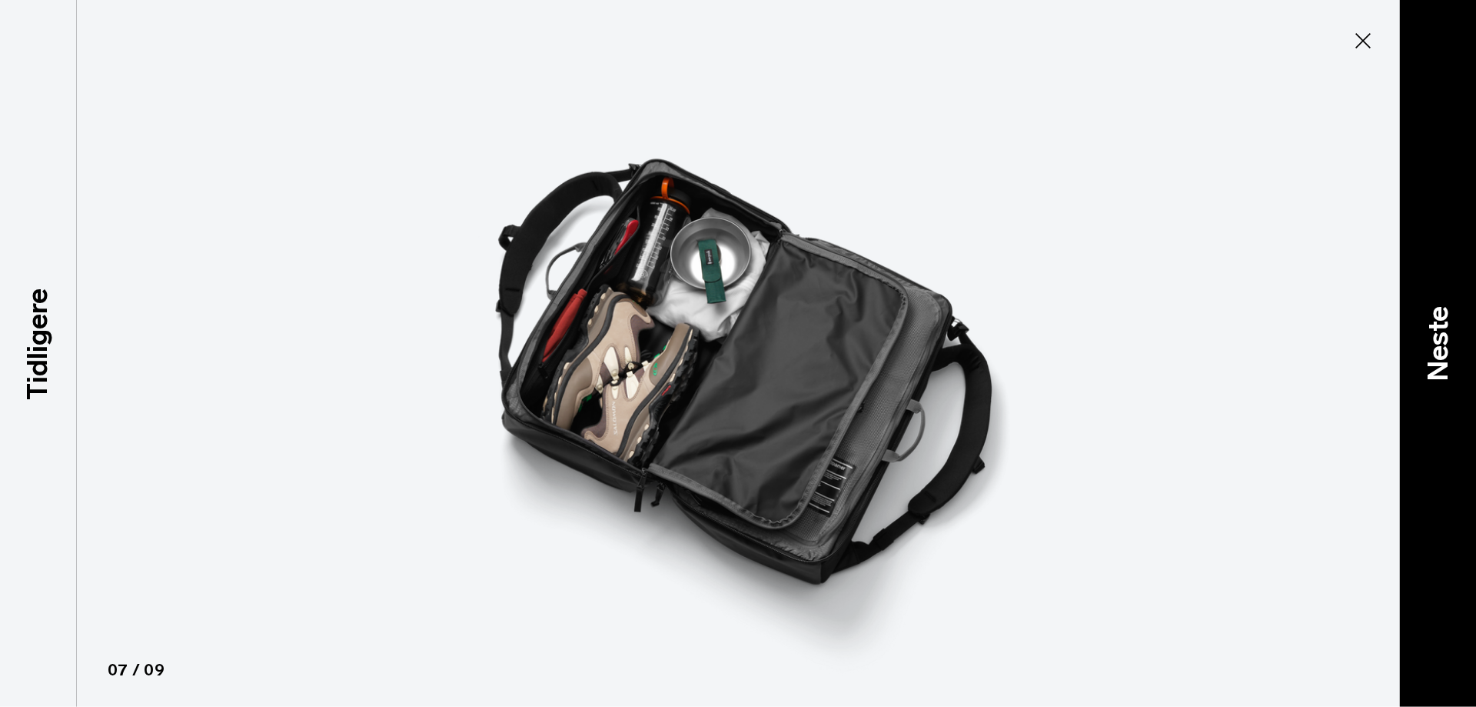
click at [1451, 355] on font "Neste" at bounding box center [1437, 343] width 33 height 75
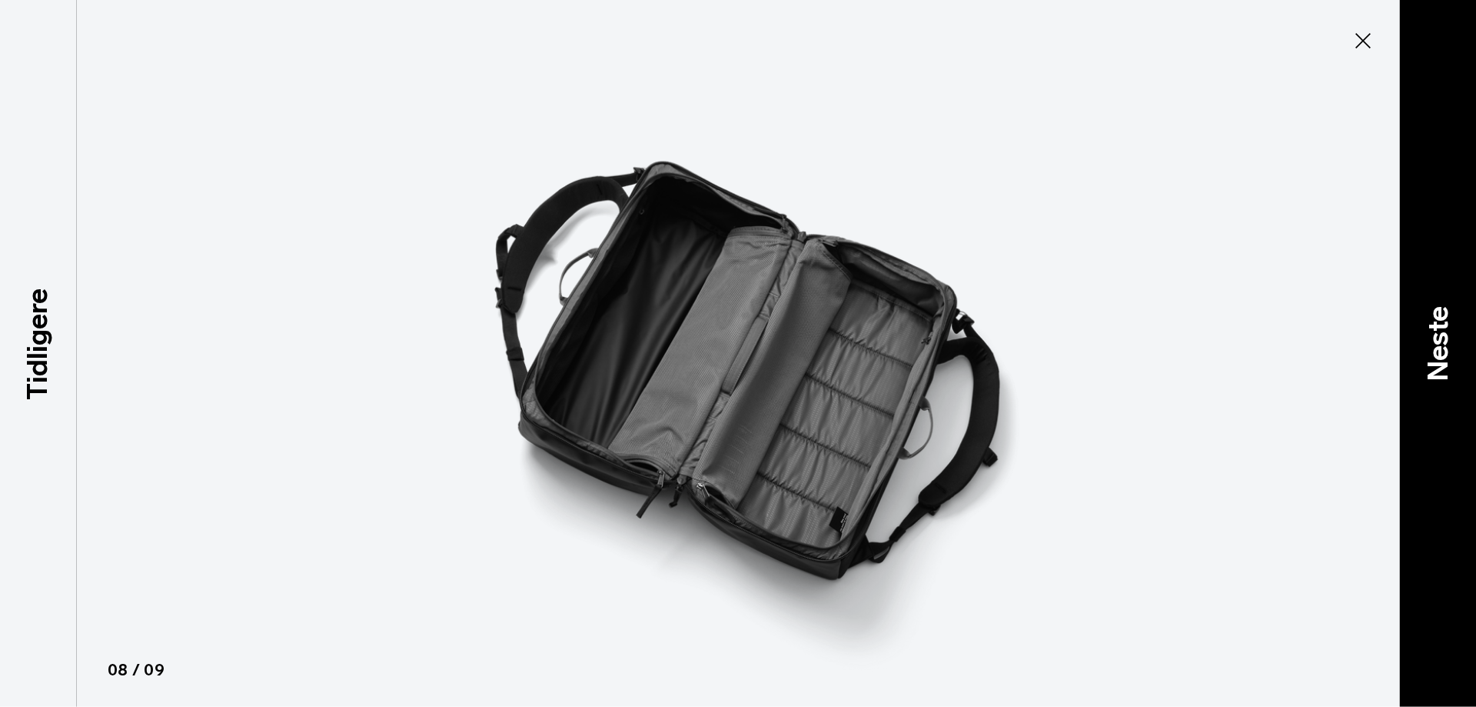
click at [1451, 355] on font "Neste" at bounding box center [1437, 343] width 33 height 75
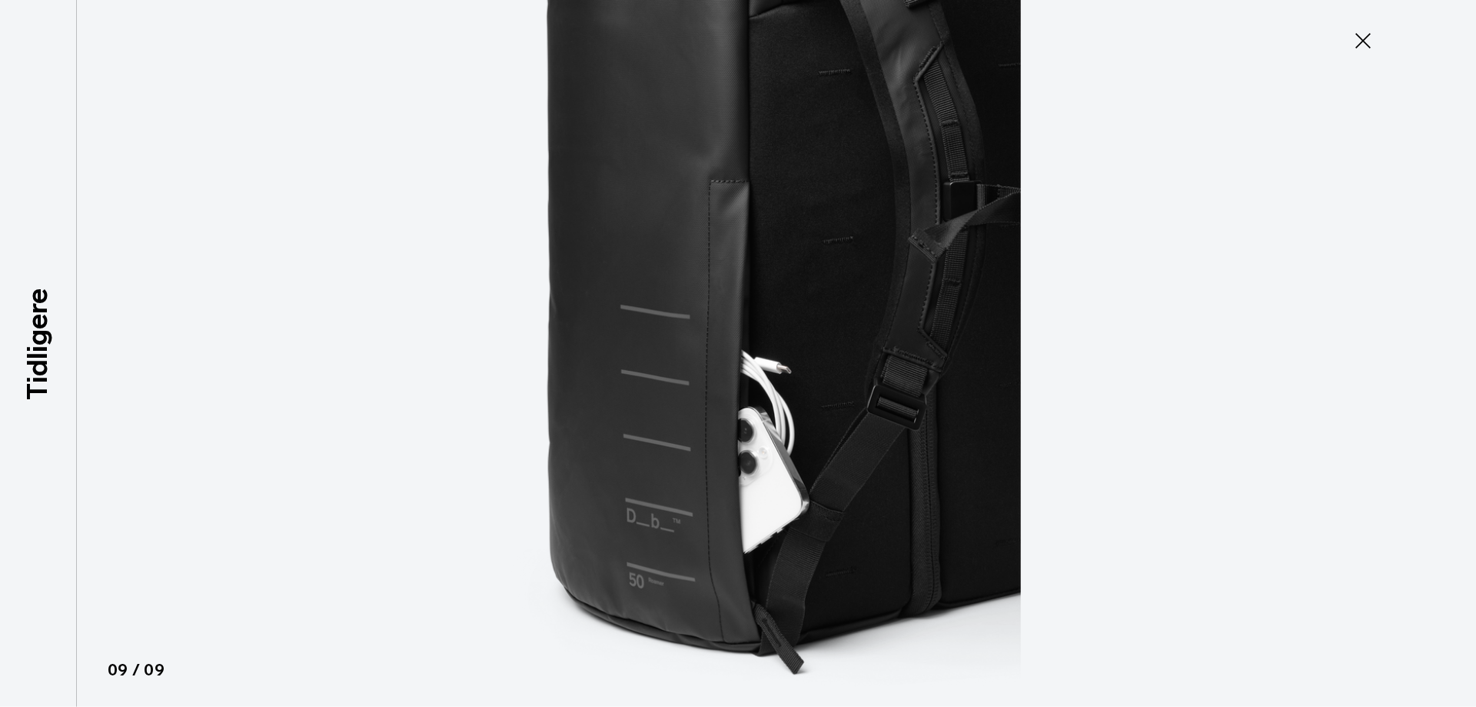
click at [1451, 355] on div at bounding box center [738, 353] width 1476 height 707
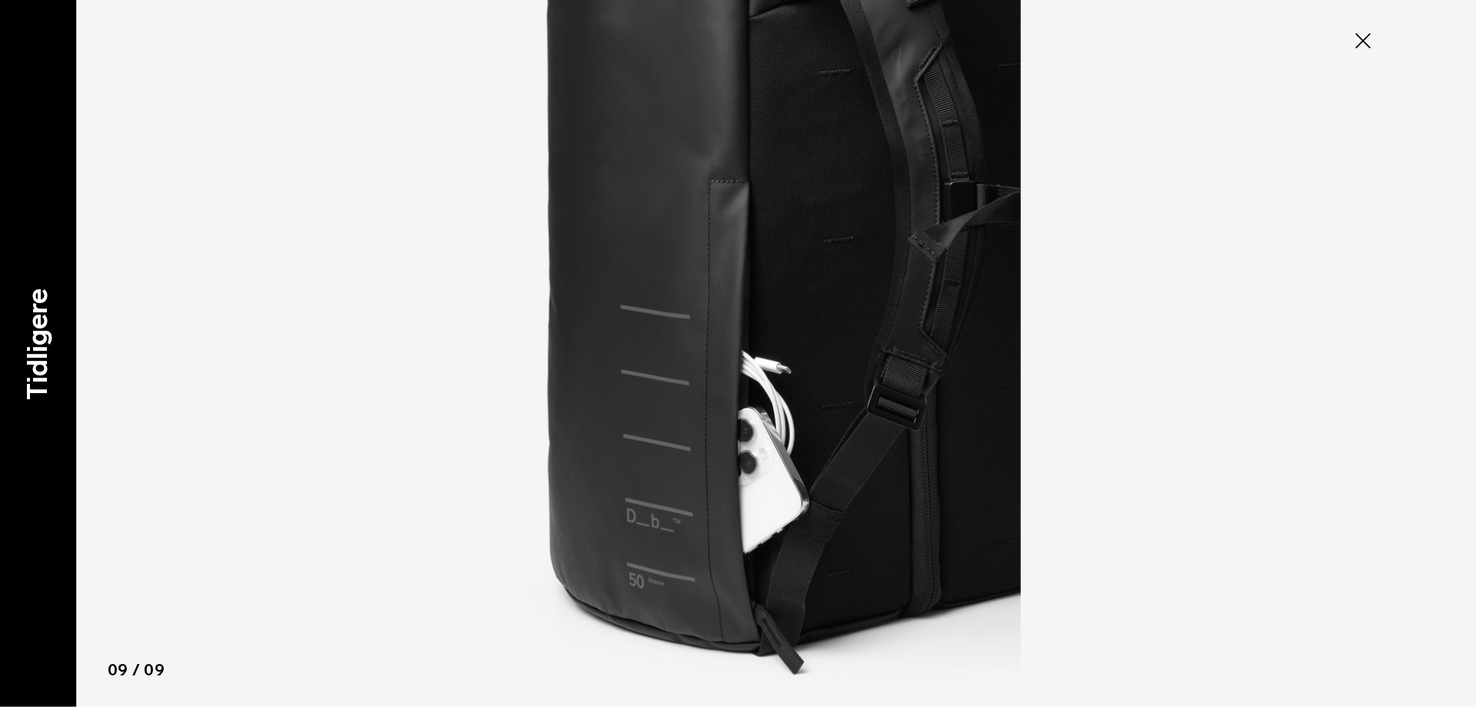
click at [49, 336] on font "Tidligere" at bounding box center [37, 343] width 33 height 111
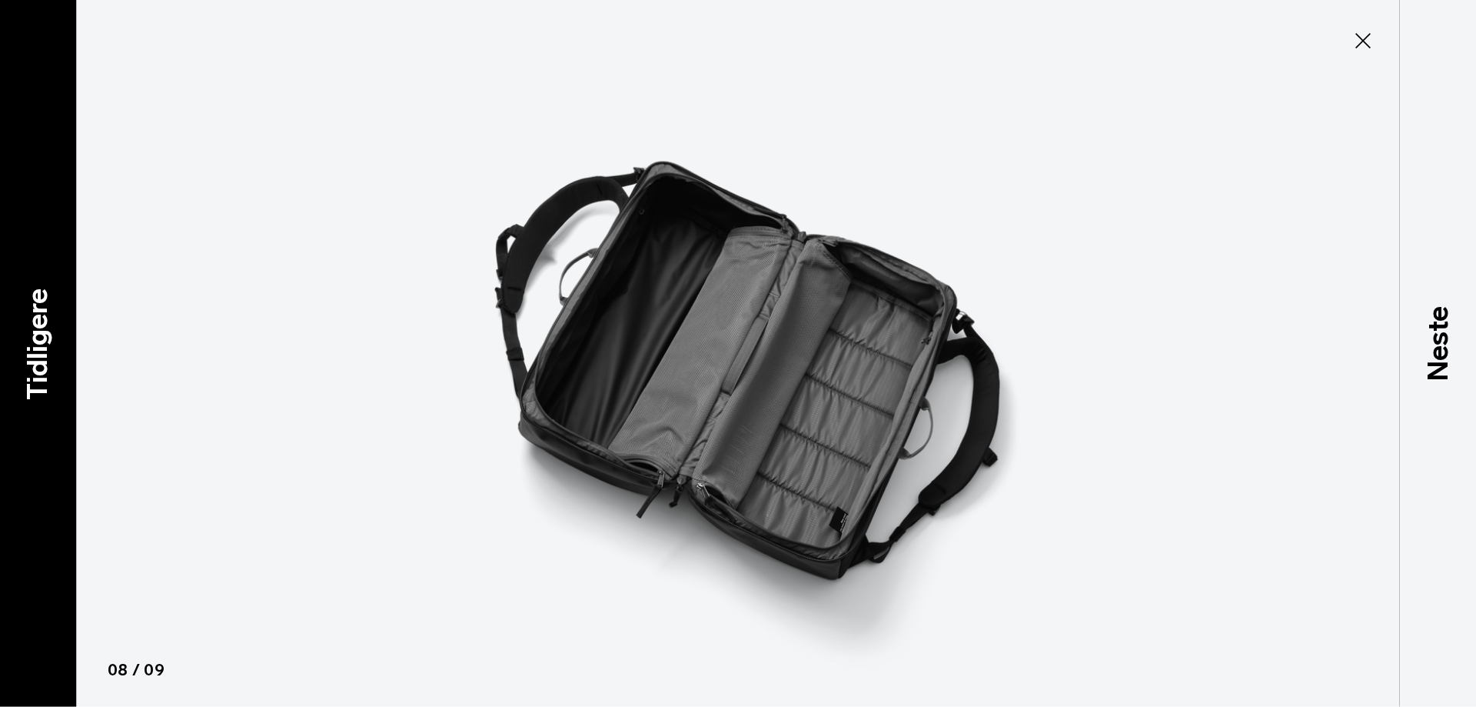
click at [49, 336] on font "Tidligere" at bounding box center [37, 343] width 33 height 111
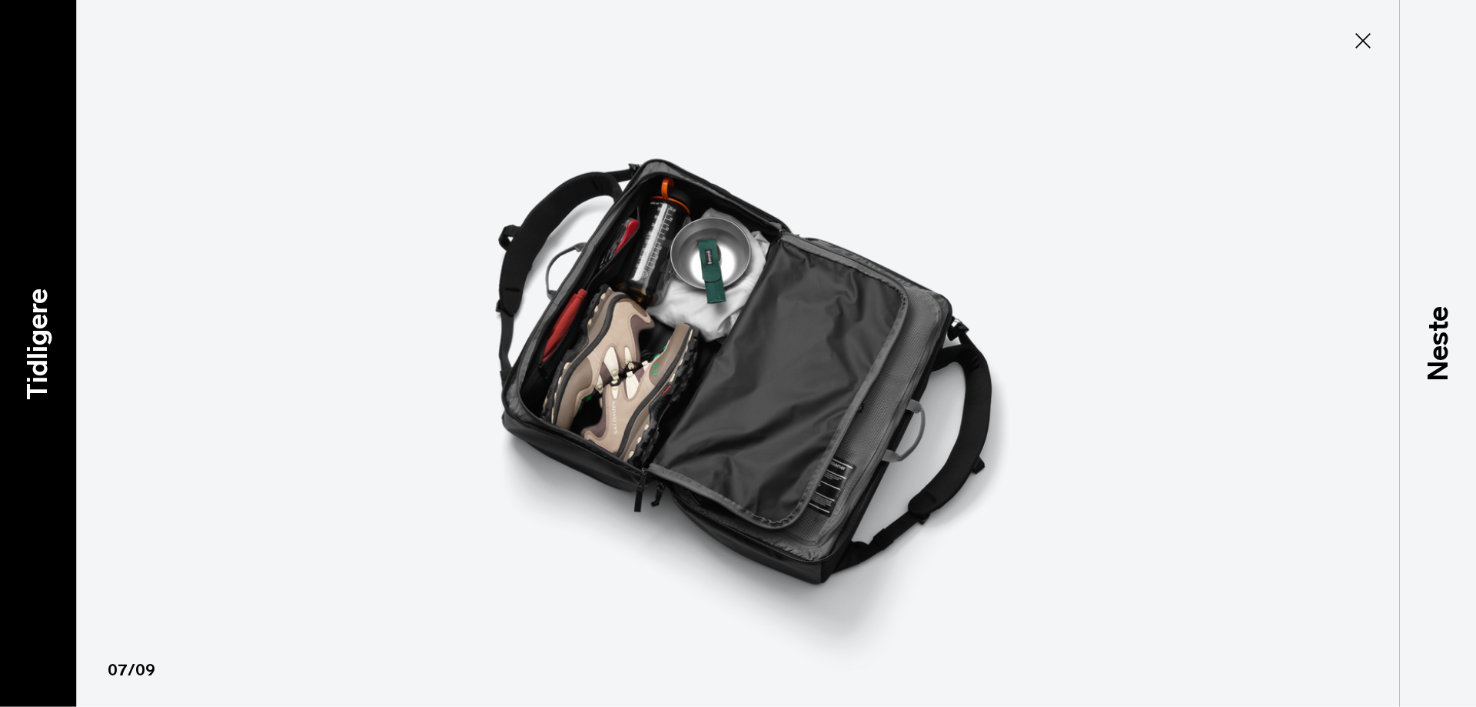
click at [49, 336] on font "Tidligere" at bounding box center [37, 343] width 33 height 111
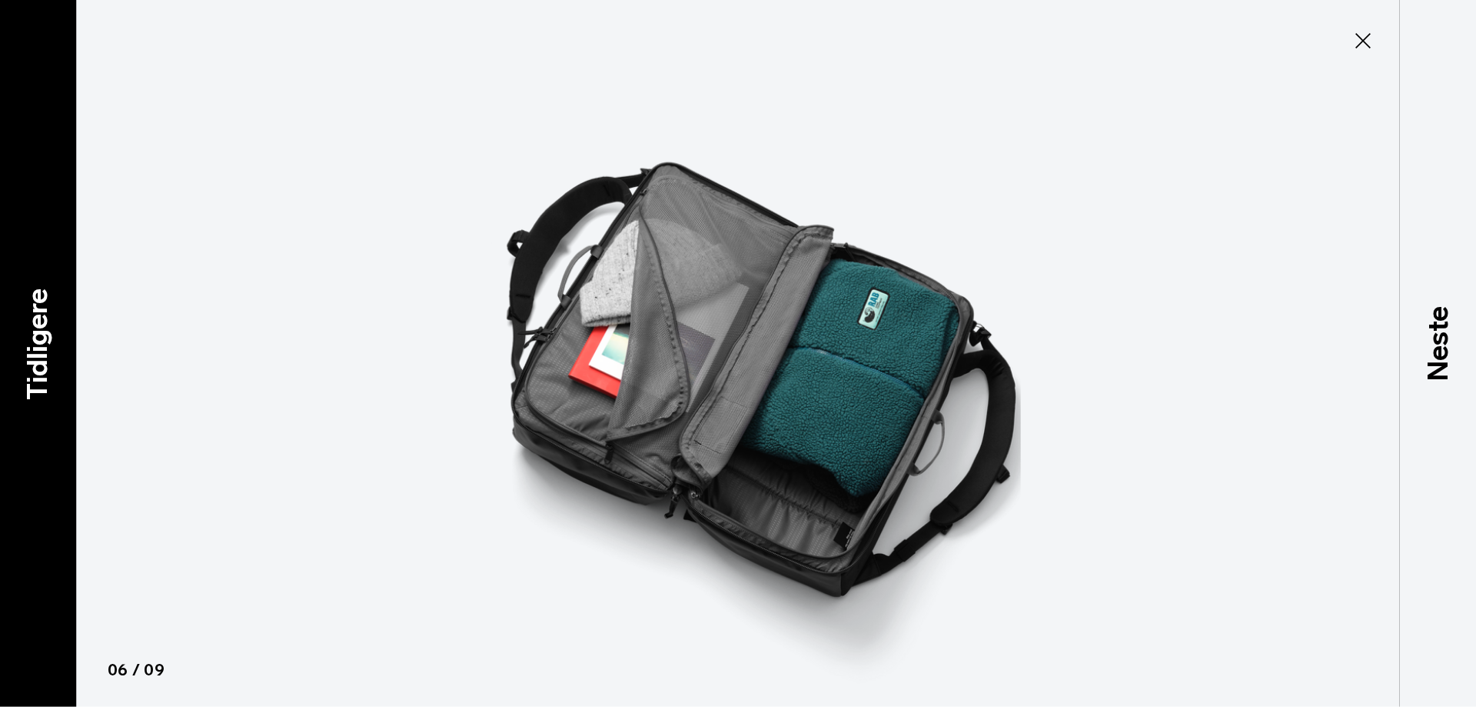
click at [49, 336] on font "Tidligere" at bounding box center [37, 343] width 33 height 111
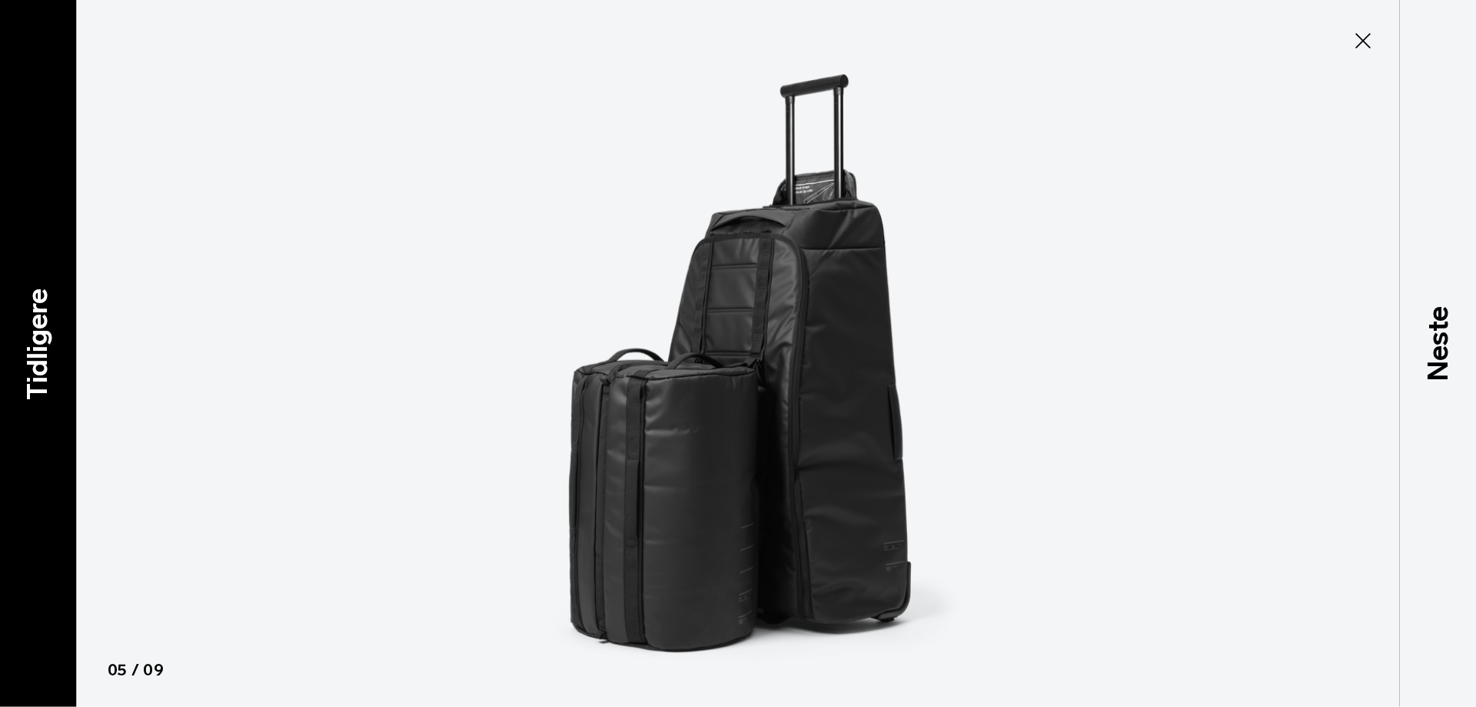
click at [49, 336] on font "Tidligere" at bounding box center [37, 343] width 33 height 111
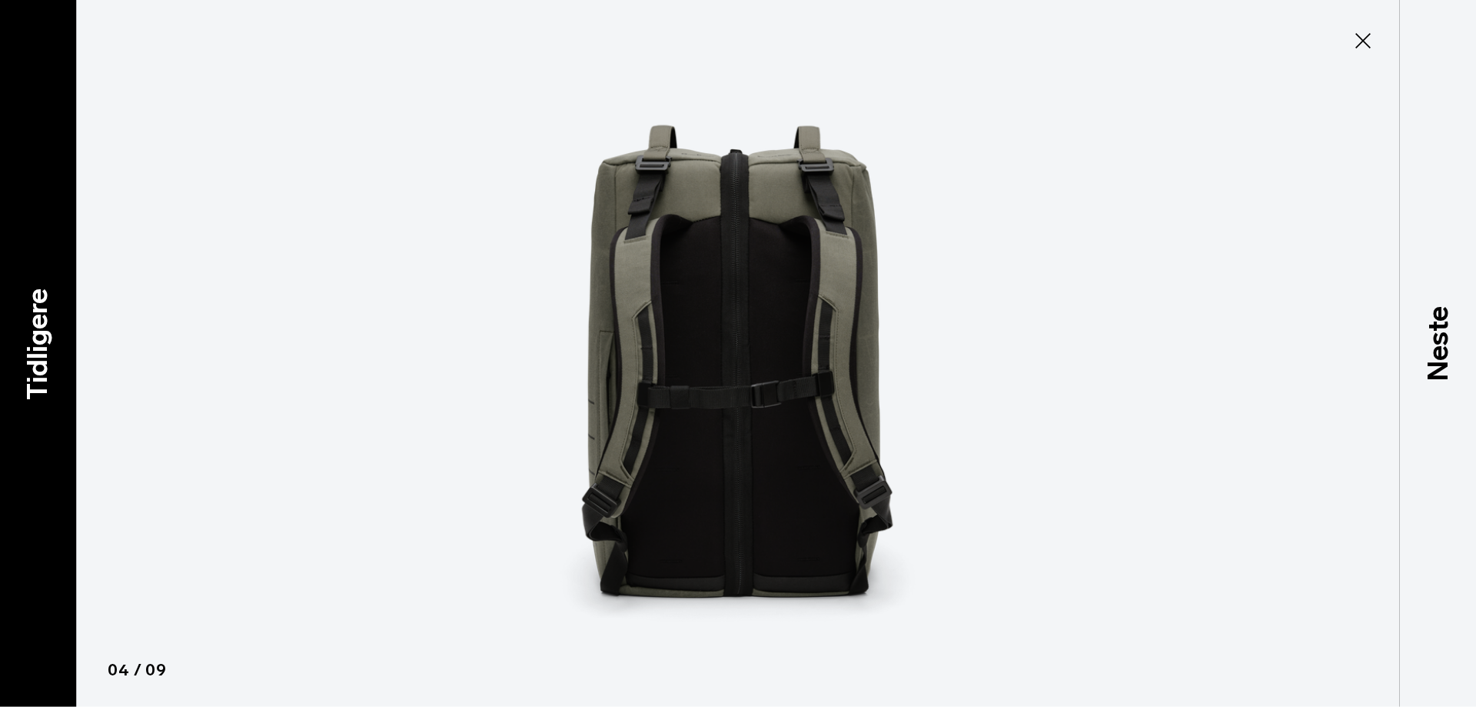
click at [49, 336] on font "Tidligere" at bounding box center [37, 343] width 33 height 111
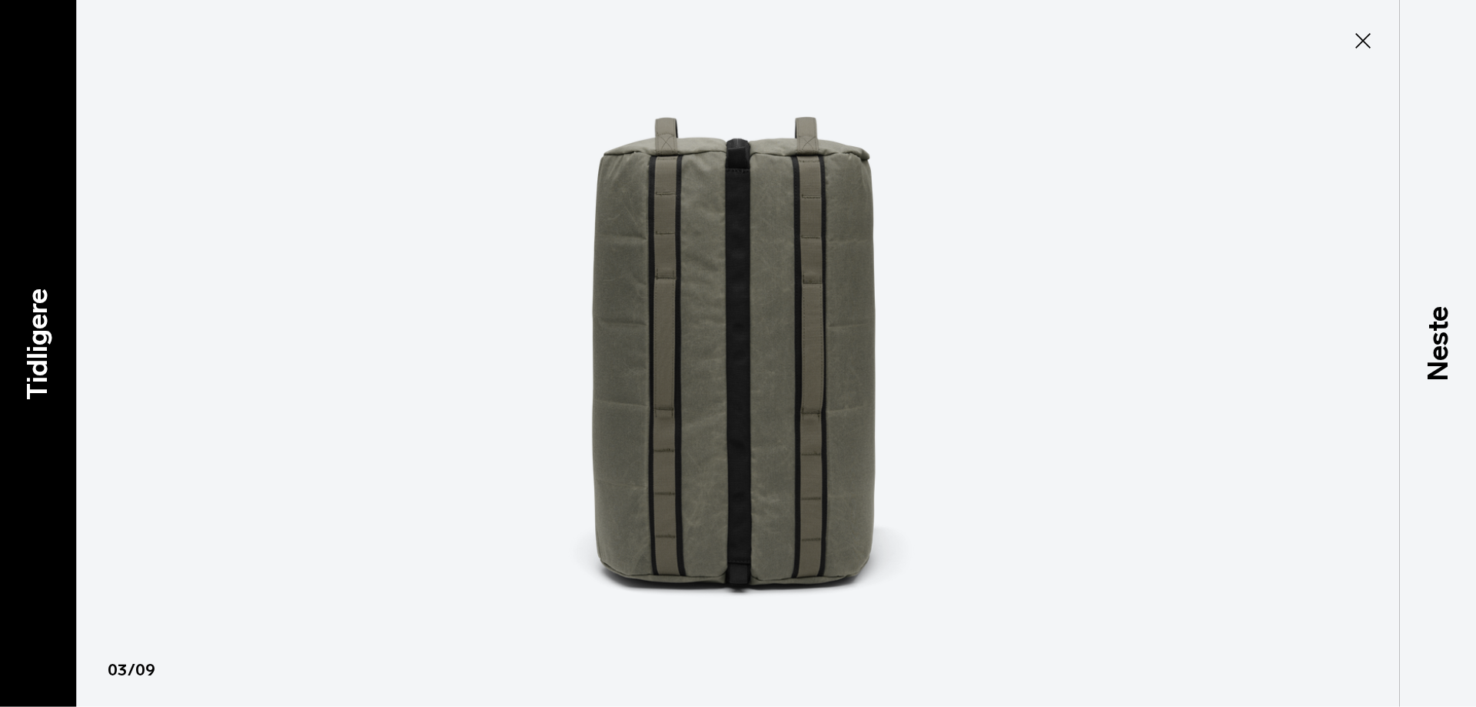
click at [49, 336] on font "Tidligere" at bounding box center [37, 343] width 33 height 111
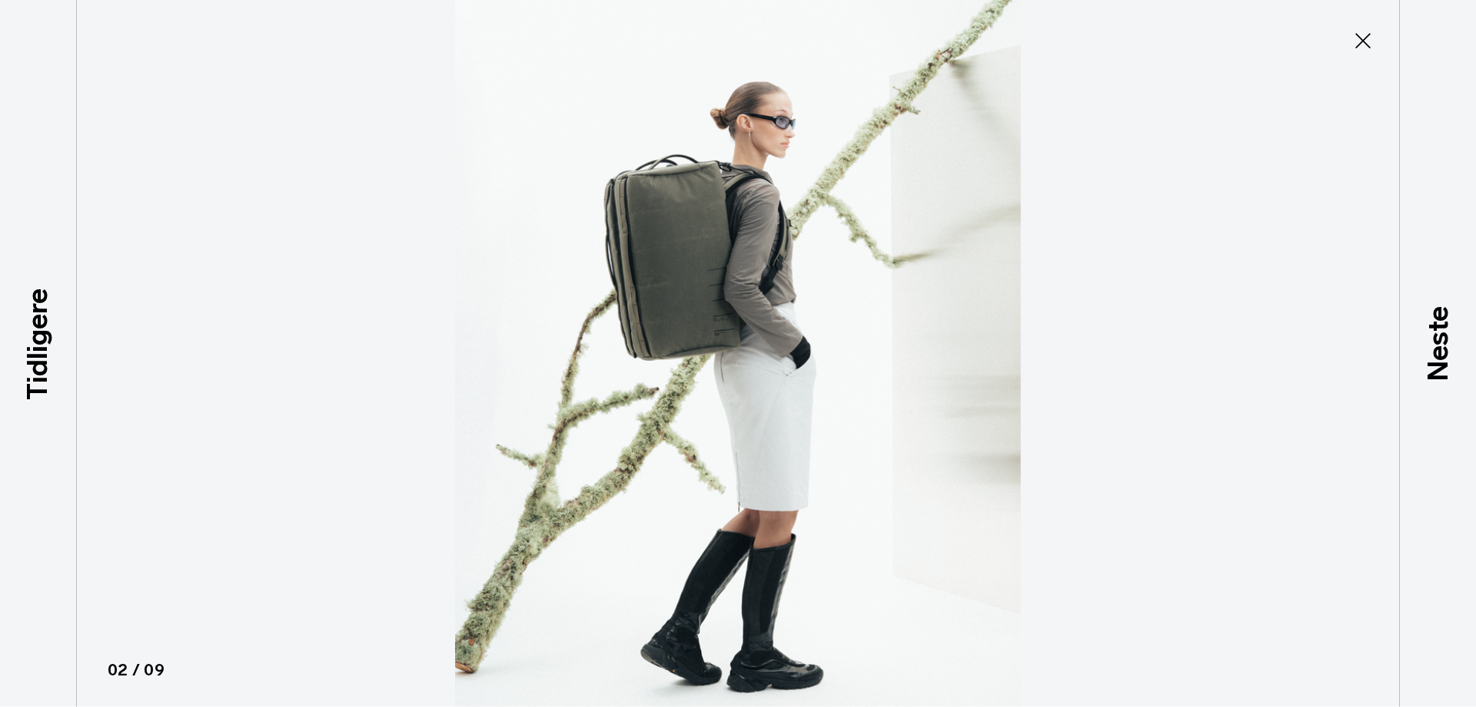
click at [1356, 36] on icon at bounding box center [1363, 40] width 25 height 25
